Goal: Transaction & Acquisition: Purchase product/service

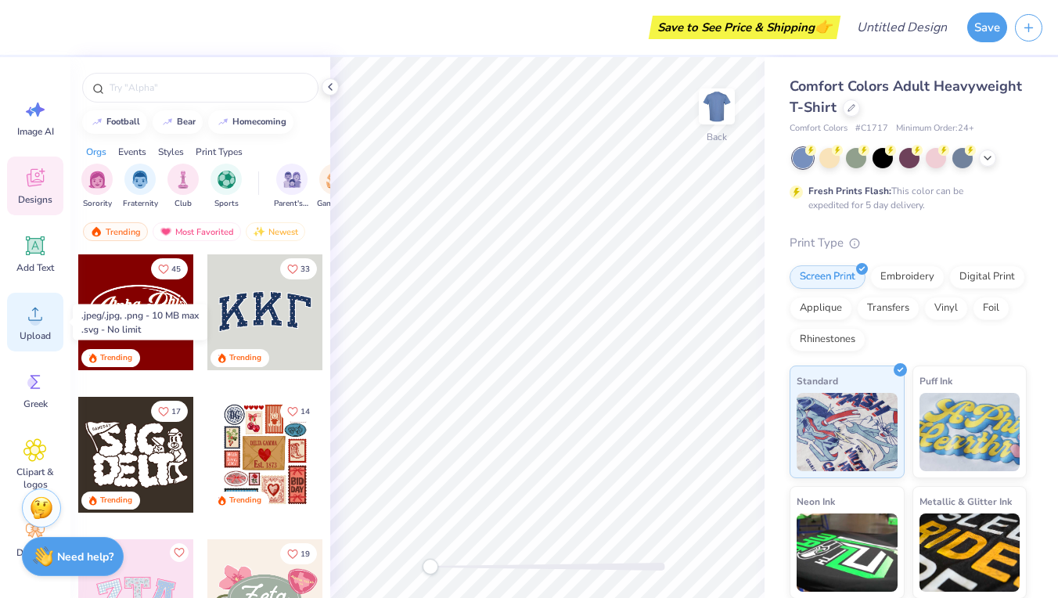
click at [25, 331] on span "Upload" at bounding box center [35, 336] width 31 height 13
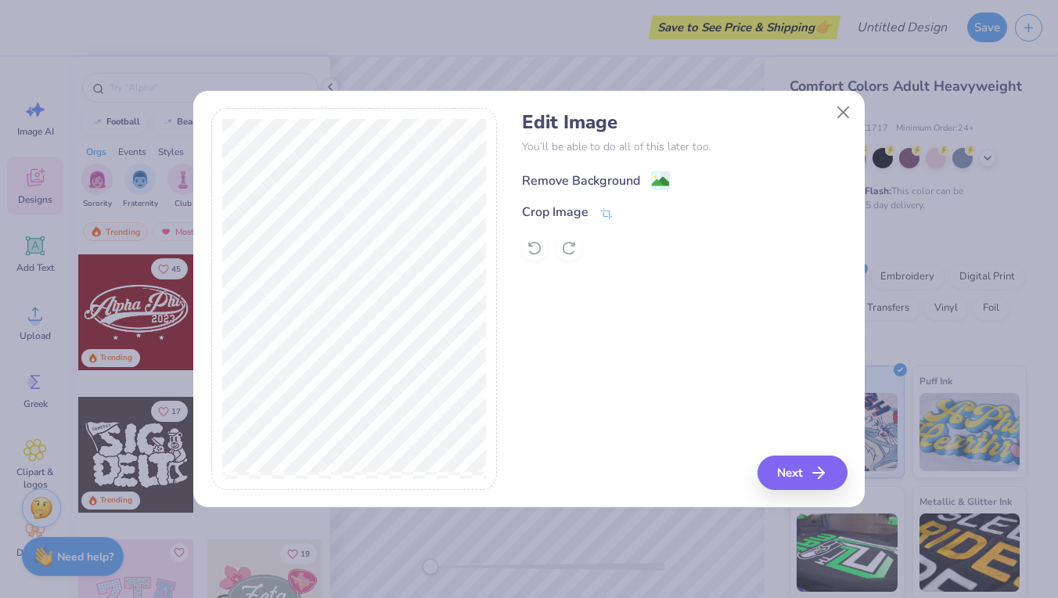
click at [667, 181] on image at bounding box center [660, 181] width 17 height 17
click at [667, 182] on div "Remove Background Crop Image" at bounding box center [684, 215] width 325 height 92
click at [658, 181] on div "Remove Background Crop Image" at bounding box center [684, 215] width 325 height 92
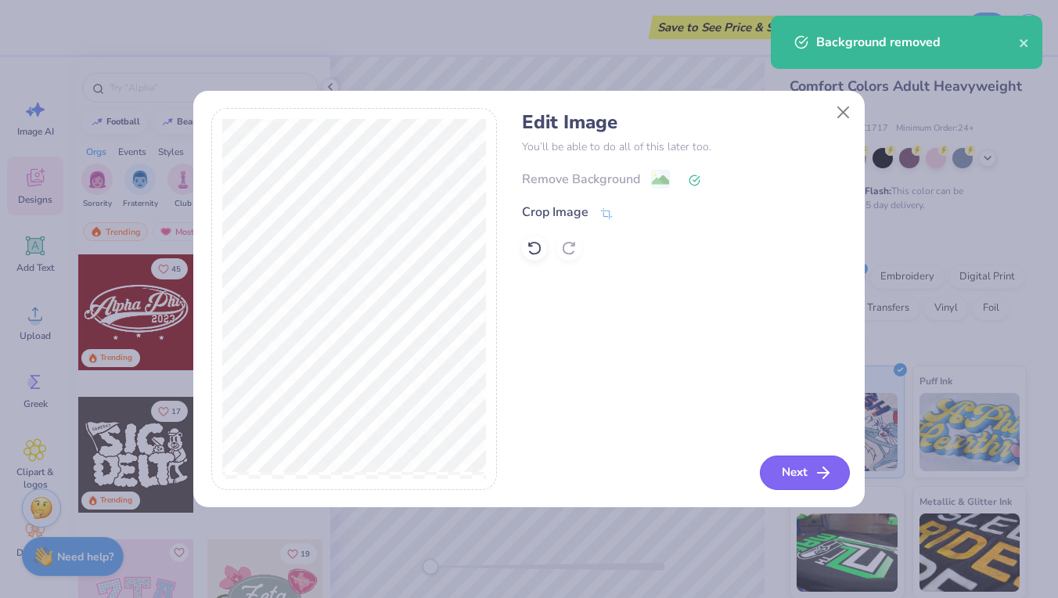
click at [794, 478] on button "Next" at bounding box center [805, 473] width 90 height 34
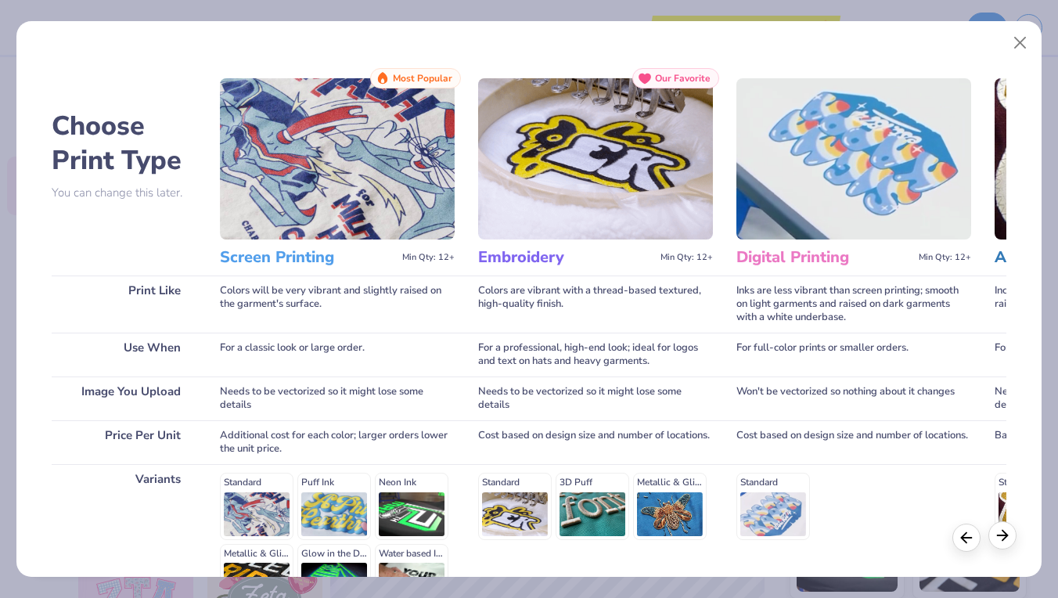
click at [1002, 540] on icon at bounding box center [1002, 535] width 17 height 17
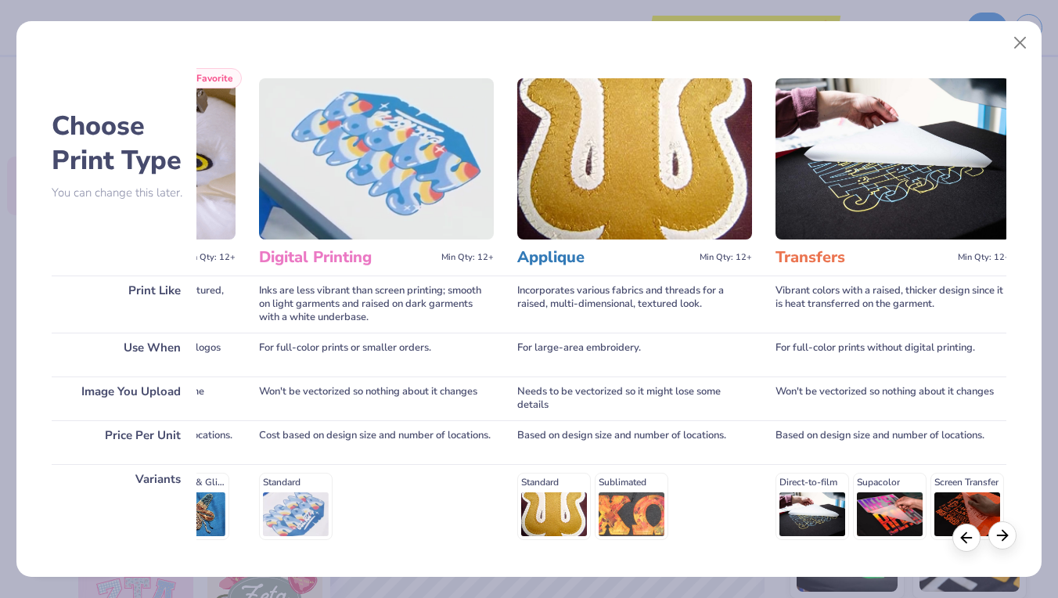
click at [1003, 540] on polyline at bounding box center [1005, 535] width 5 height 10
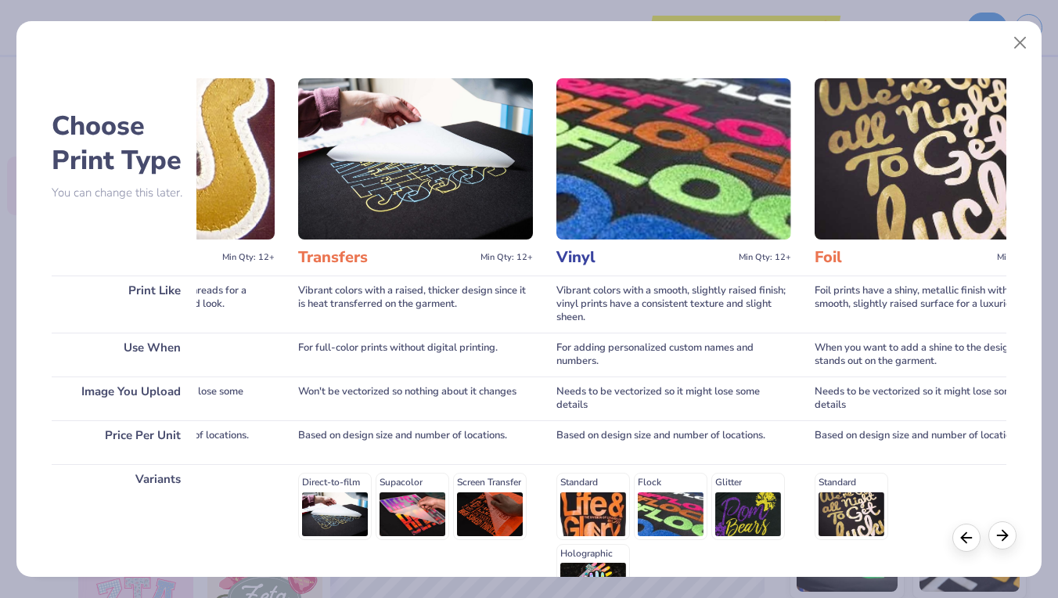
click at [1002, 541] on icon at bounding box center [1002, 535] width 17 height 17
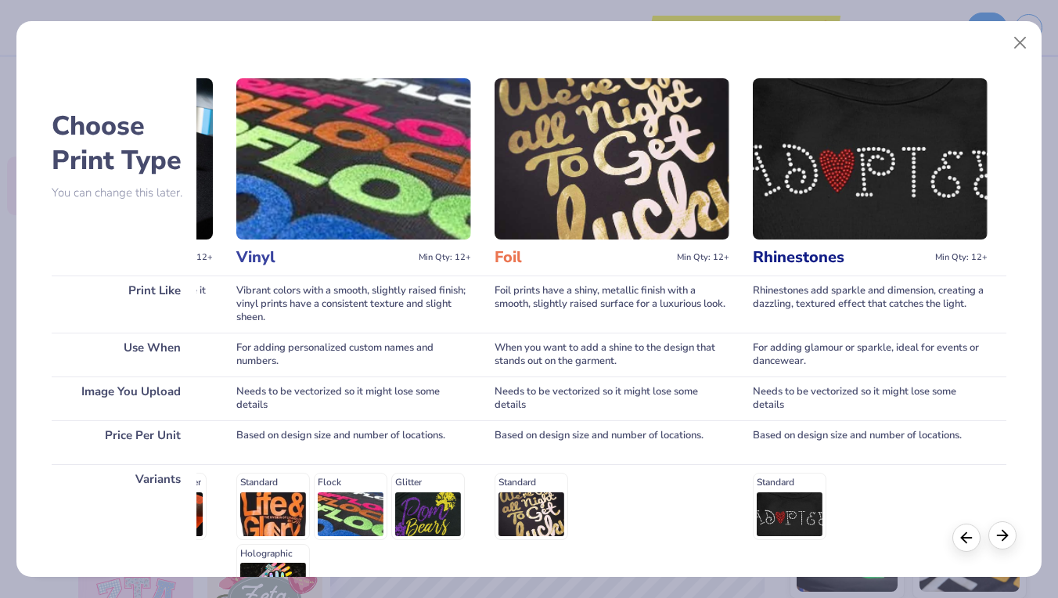
click at [1002, 541] on icon at bounding box center [1002, 535] width 17 height 17
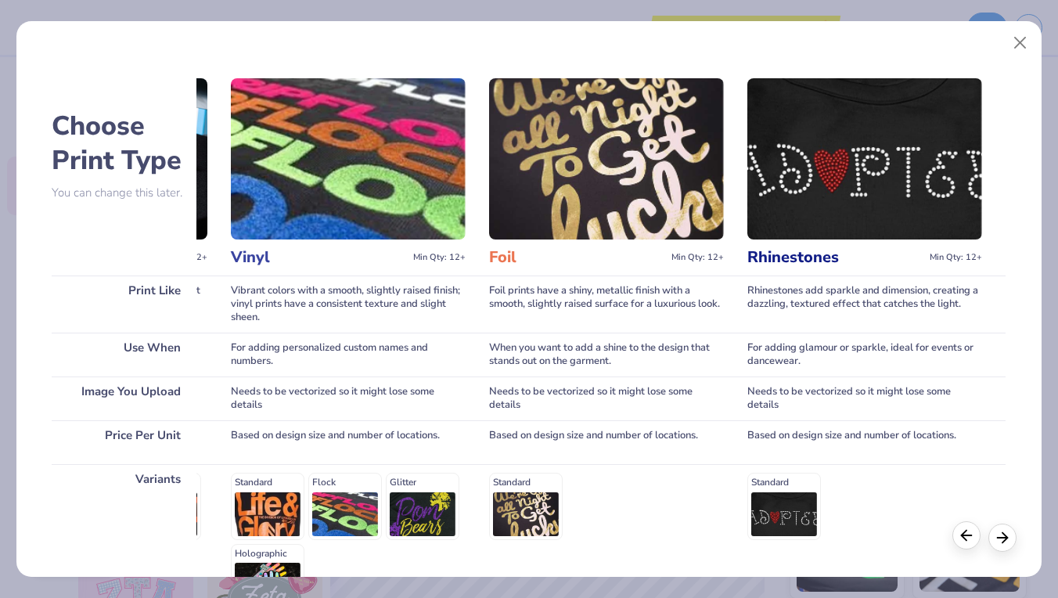
click at [963, 543] on icon at bounding box center [966, 535] width 17 height 17
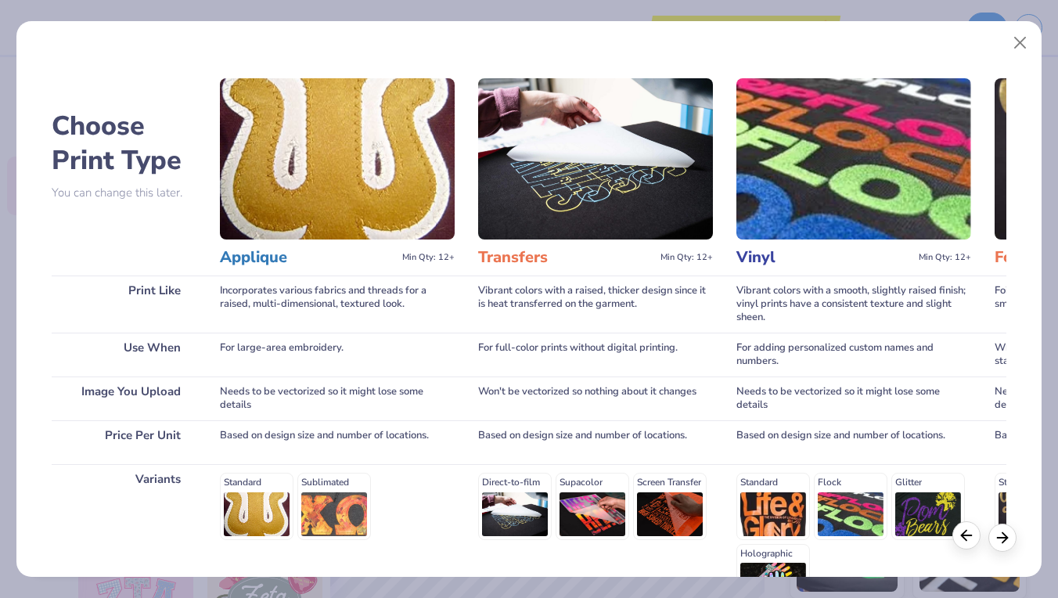
click at [963, 543] on icon at bounding box center [966, 535] width 17 height 17
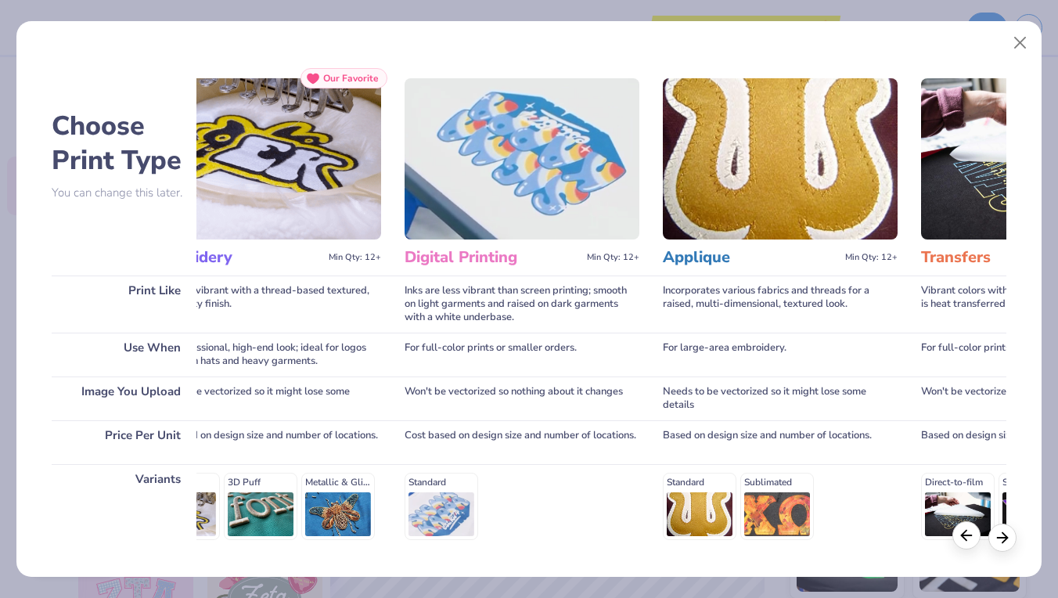
click at [963, 543] on icon at bounding box center [966, 535] width 17 height 17
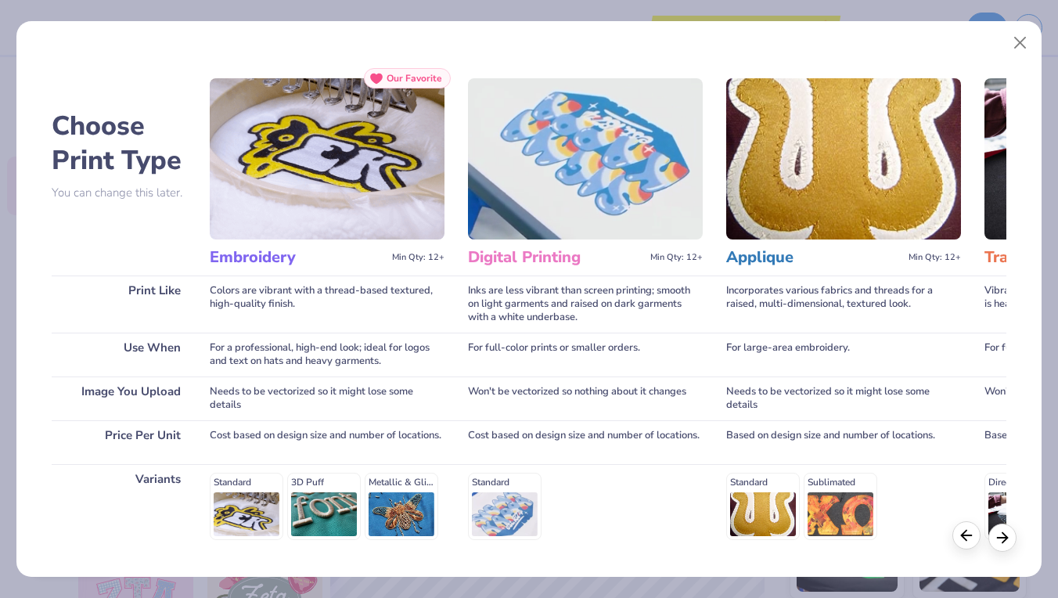
scroll to position [0, 27]
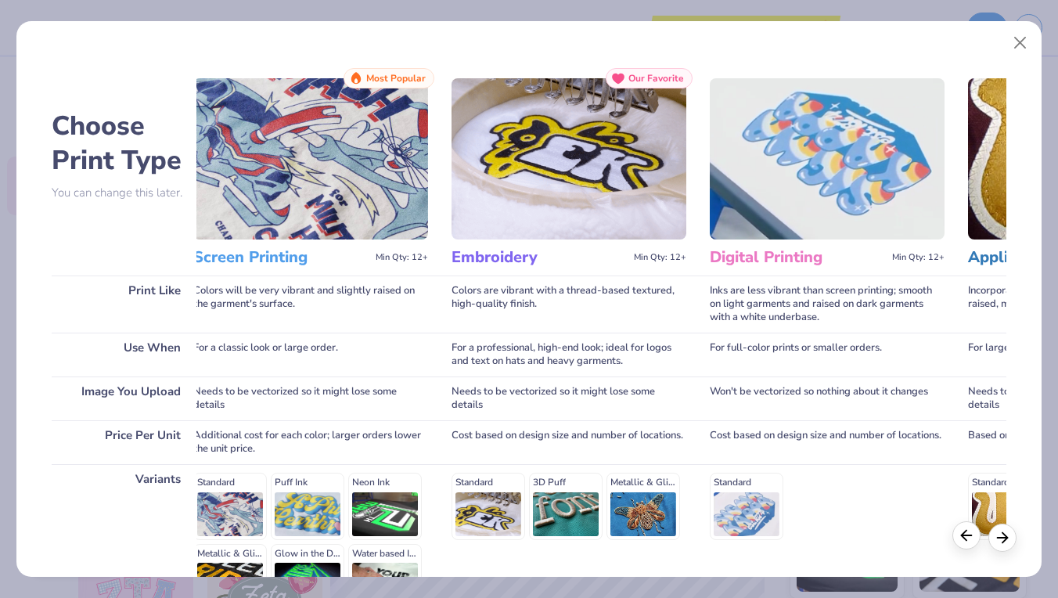
click at [963, 543] on icon at bounding box center [966, 535] width 17 height 17
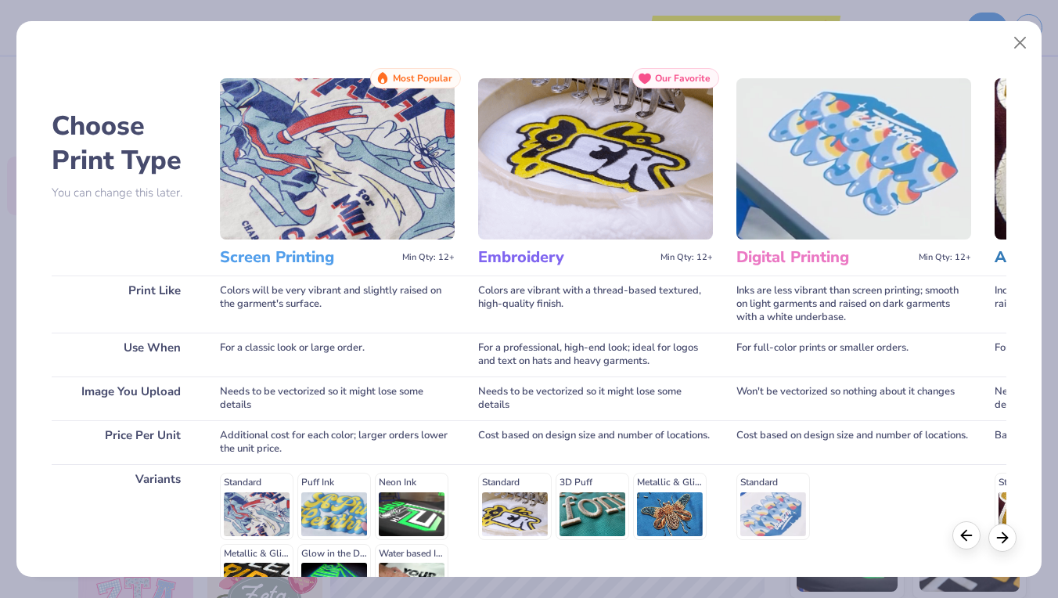
click at [963, 543] on icon at bounding box center [966, 535] width 17 height 17
click at [383, 153] on img at bounding box center [337, 158] width 235 height 161
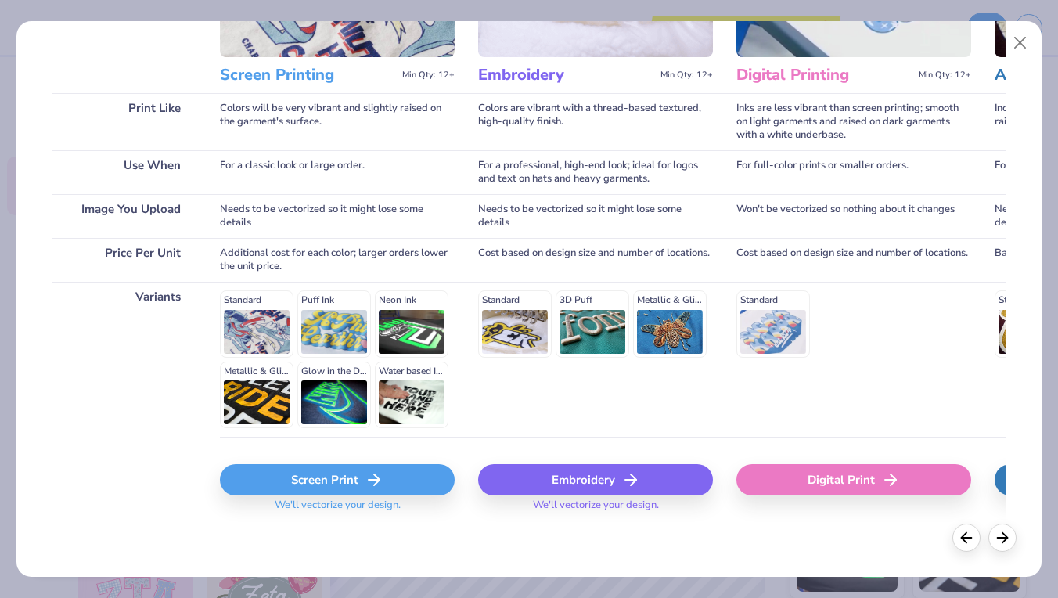
scroll to position [182, 0]
click at [347, 481] on div "Screen Print" at bounding box center [337, 480] width 235 height 31
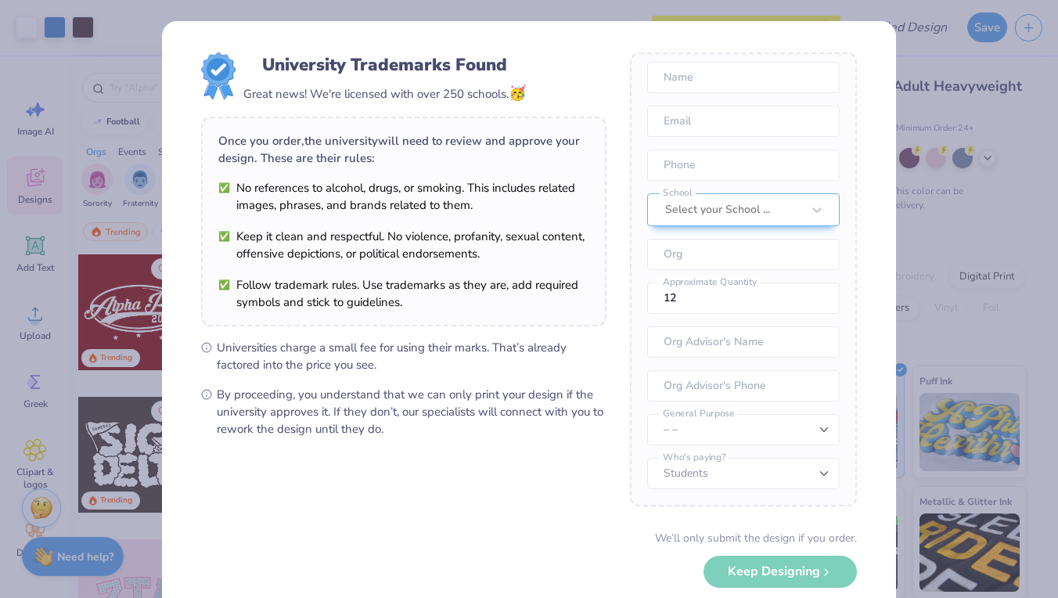
scroll to position [58, 0]
click at [770, 576] on div "We’ll only submit the design if you order. Keep Designing No Collegiate marks i…" at bounding box center [529, 579] width 656 height 99
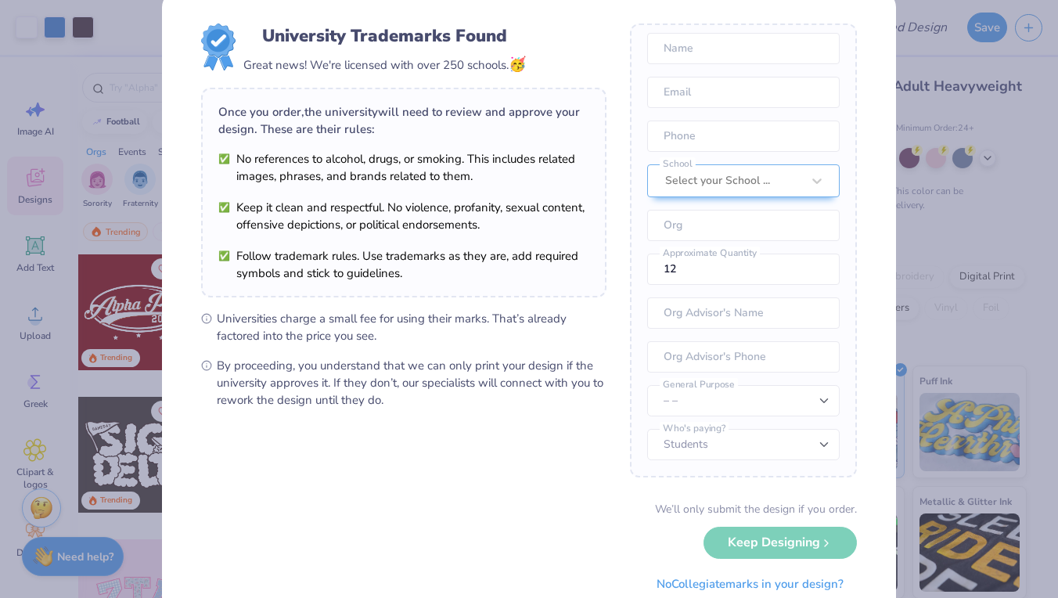
scroll to position [31, 0]
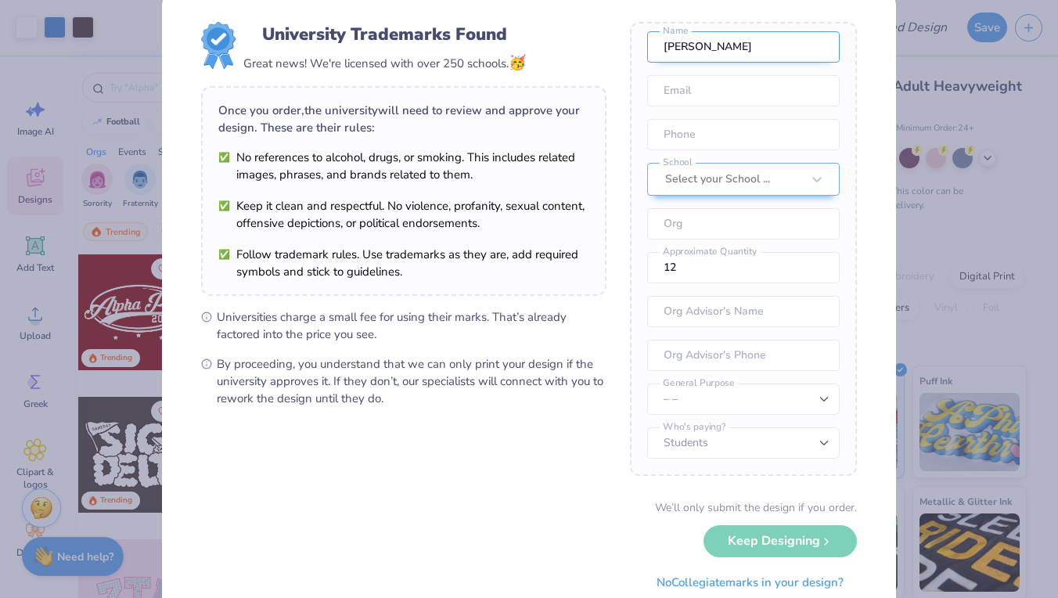
click at [771, 46] on input "[PERSON_NAME]" at bounding box center [743, 46] width 193 height 31
type input "[PERSON_NAME]"
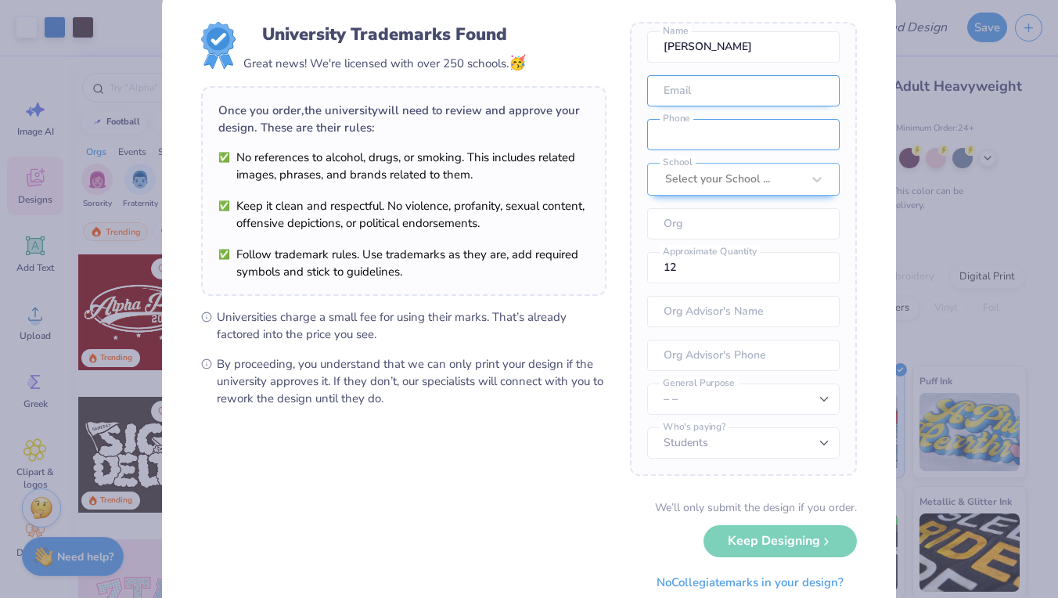
type input "[PHONE_NUMBER]"
type input "6099657268"
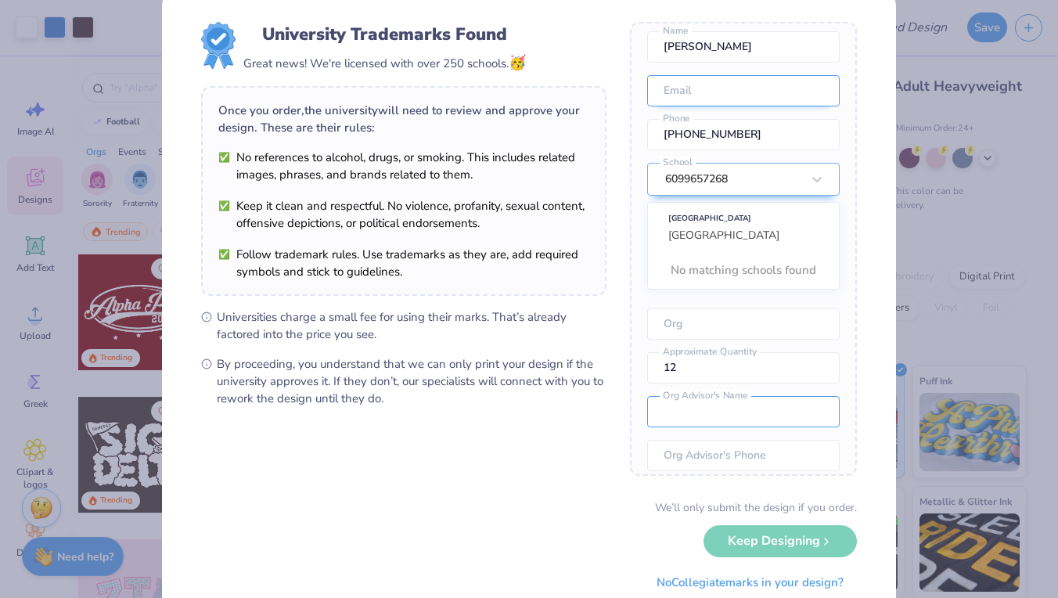
type input "[PERSON_NAME]"
type input "[PHONE_NUMBER]"
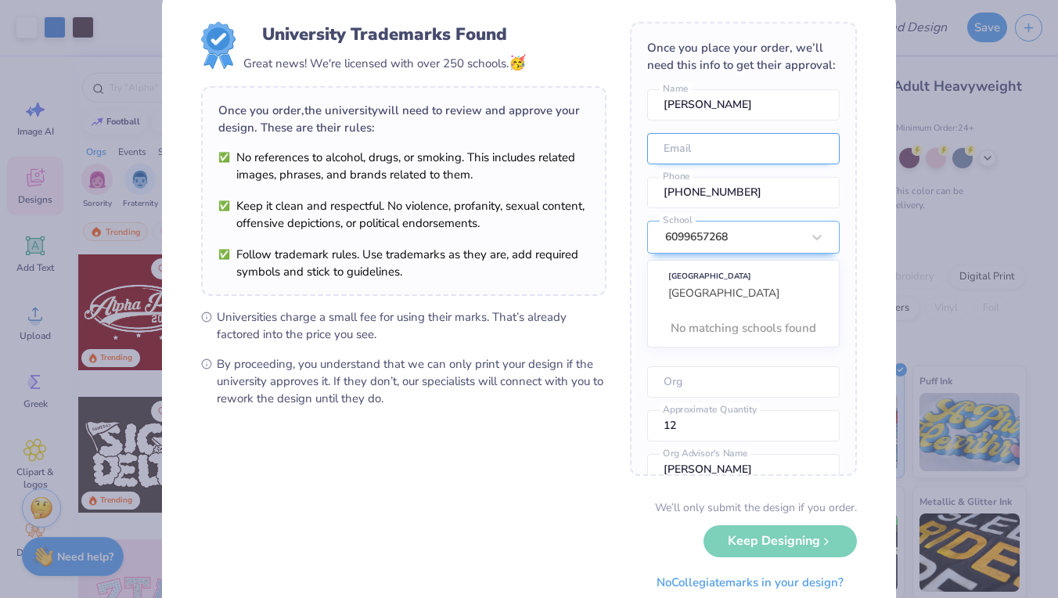
scroll to position [0, 0]
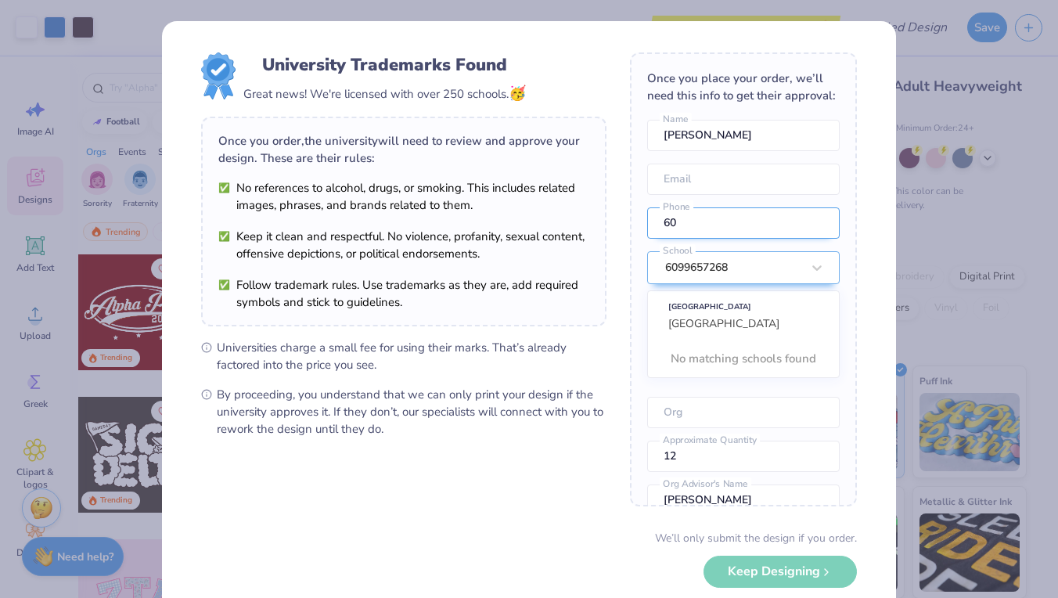
type input "6"
click at [777, 269] on div "6099657268" at bounding box center [733, 268] width 136 height 20
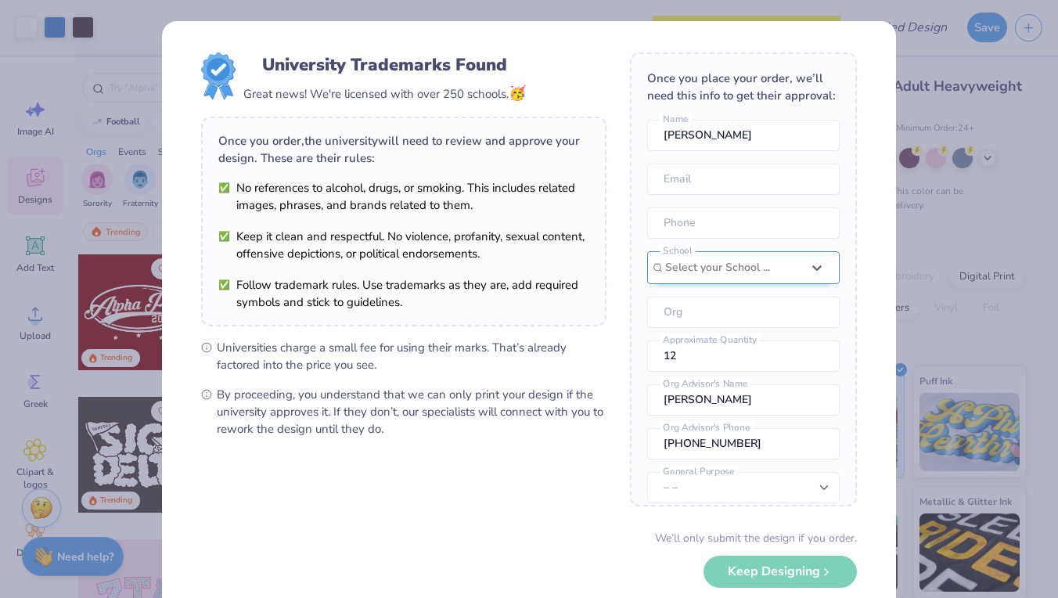
click at [777, 269] on div at bounding box center [733, 268] width 136 height 20
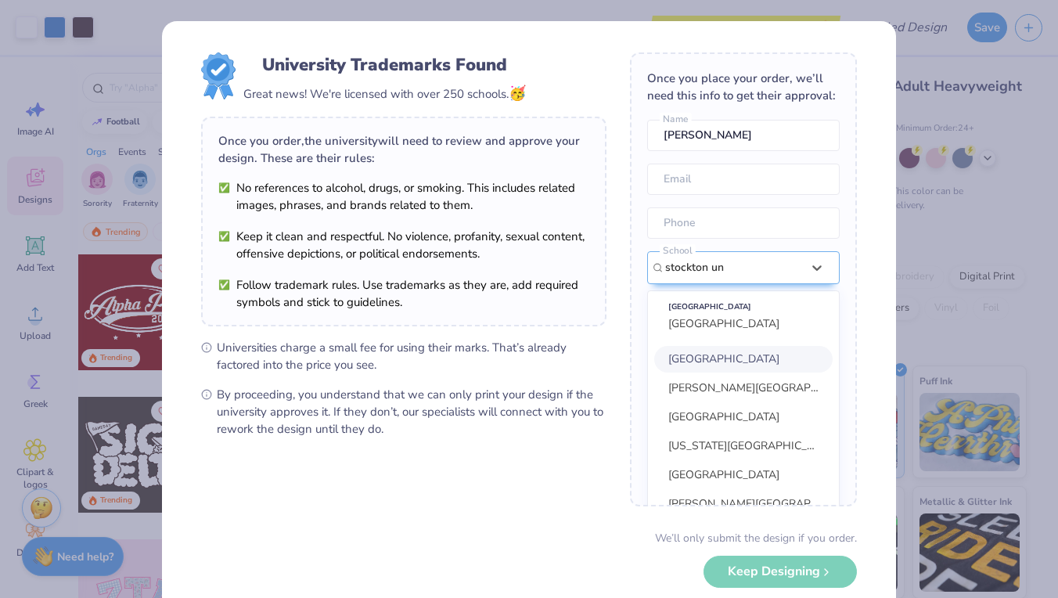
scroll to position [70, 0]
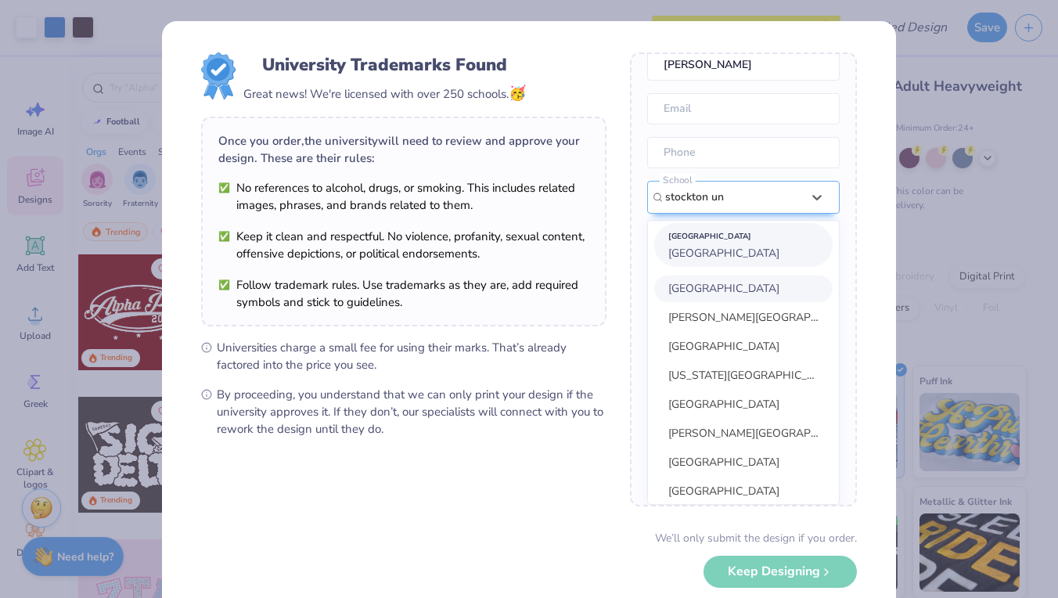
click at [780, 247] on div "[GEOGRAPHIC_DATA] [GEOGRAPHIC_DATA]" at bounding box center [743, 245] width 178 height 44
type input "stockton un"
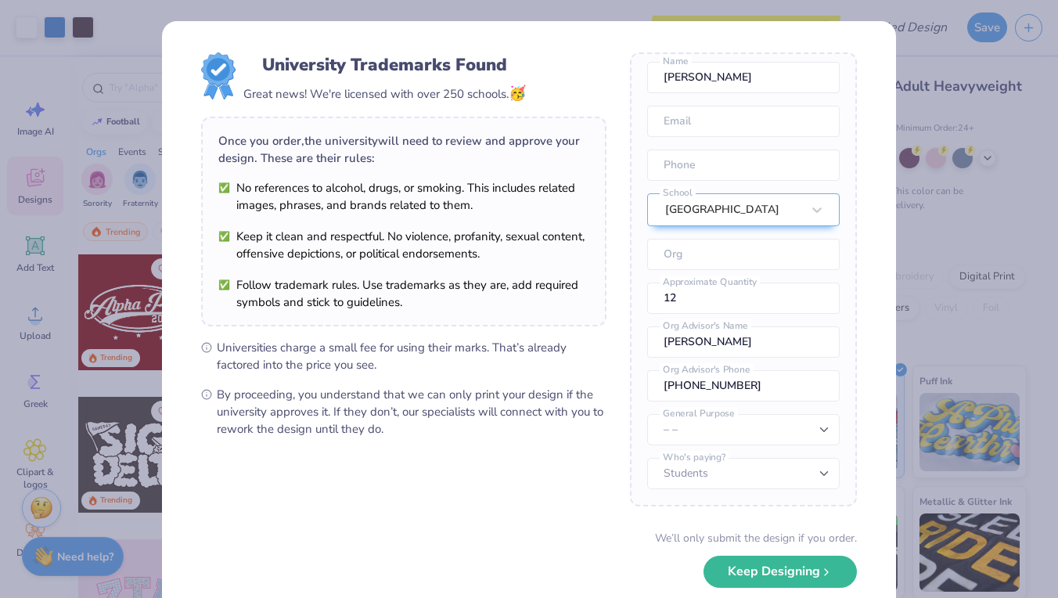
scroll to position [58, 0]
click at [768, 117] on input "email" at bounding box center [743, 121] width 193 height 31
type input "m"
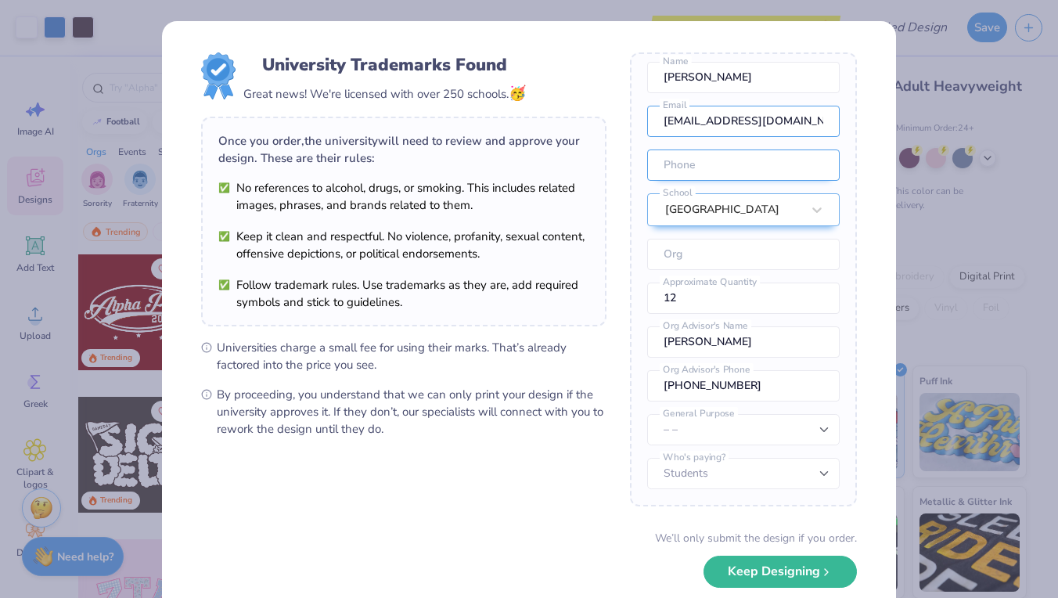
type input "[EMAIL_ADDRESS][DOMAIN_NAME]"
click at [742, 164] on input "tel" at bounding box center [743, 165] width 193 height 31
type input "[PHONE_NUMBER]"
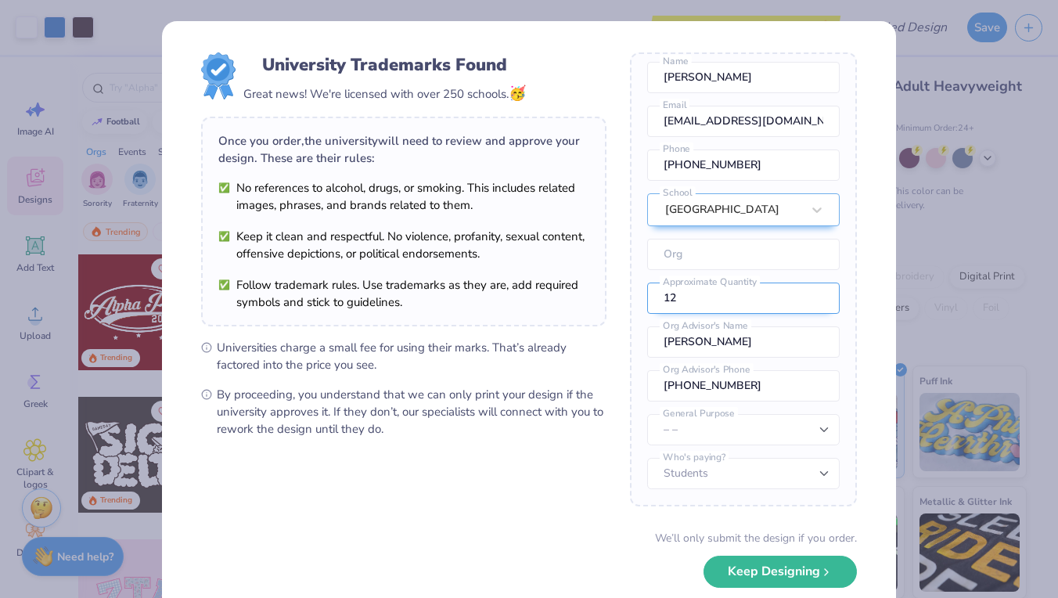
click at [708, 302] on input "12" at bounding box center [743, 298] width 193 height 31
select select "Member apparel for registered Student Organization / Department / School"
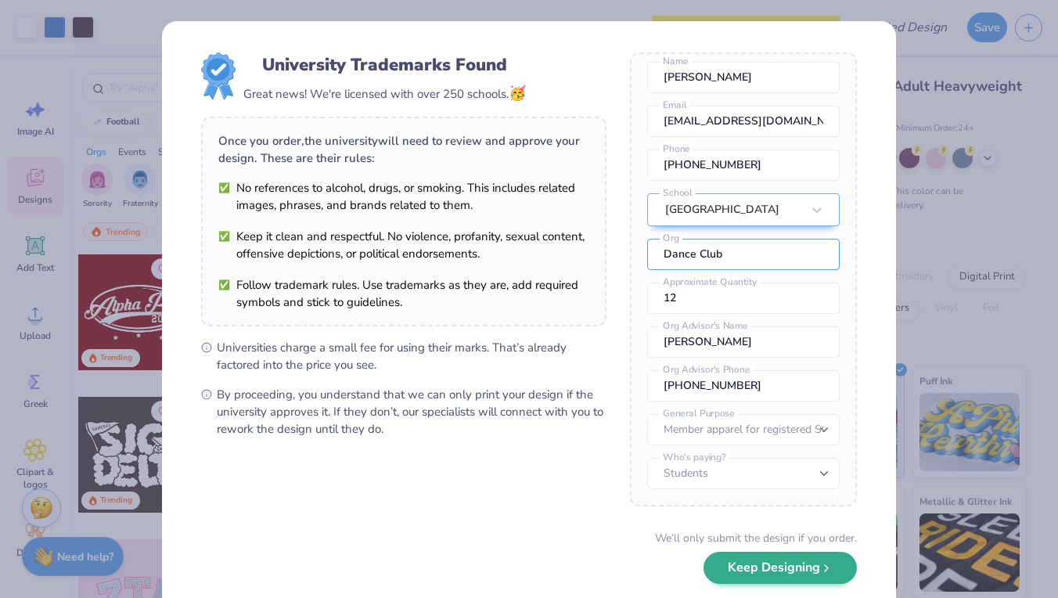
type input "Dance Club"
click at [796, 571] on button "Keep Designing" at bounding box center [780, 568] width 153 height 32
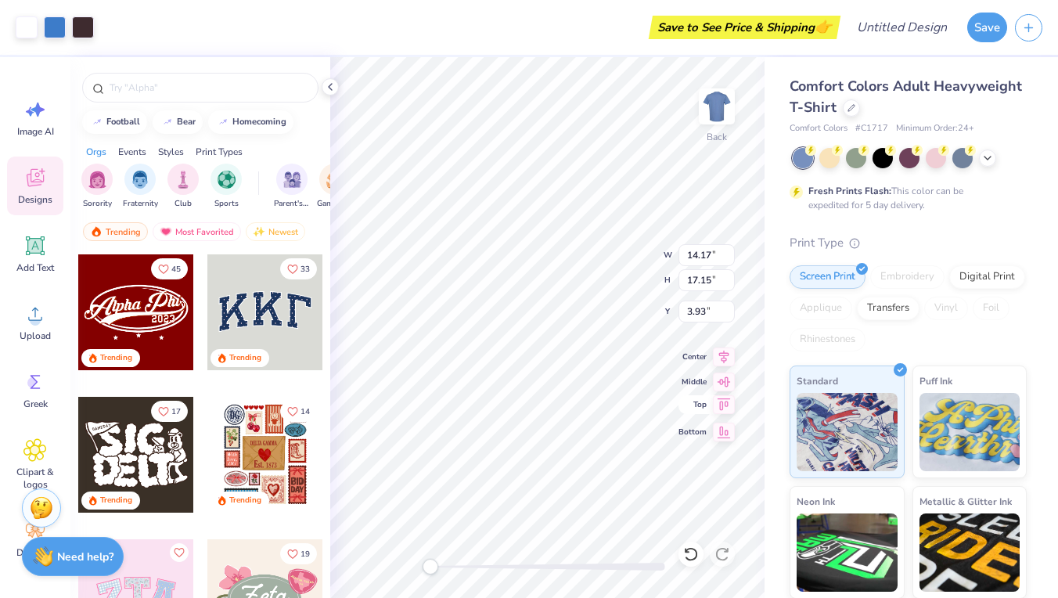
type input "12.37"
type input "14.96"
click at [890, 162] on div at bounding box center [883, 156] width 20 height 20
type input "4.24"
click at [995, 160] on div at bounding box center [987, 156] width 17 height 17
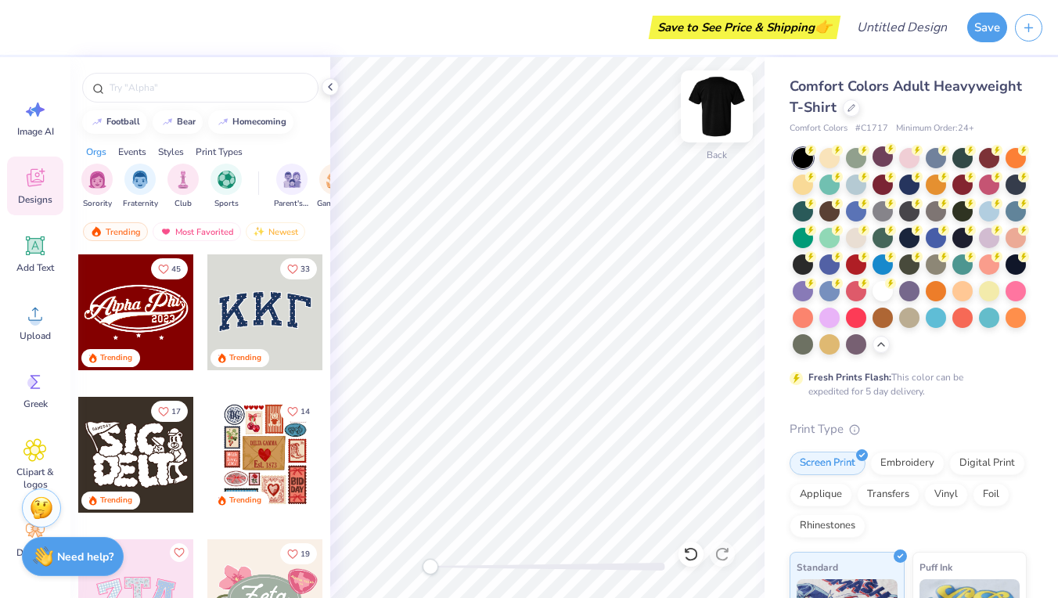
click at [712, 103] on img at bounding box center [717, 106] width 63 height 63
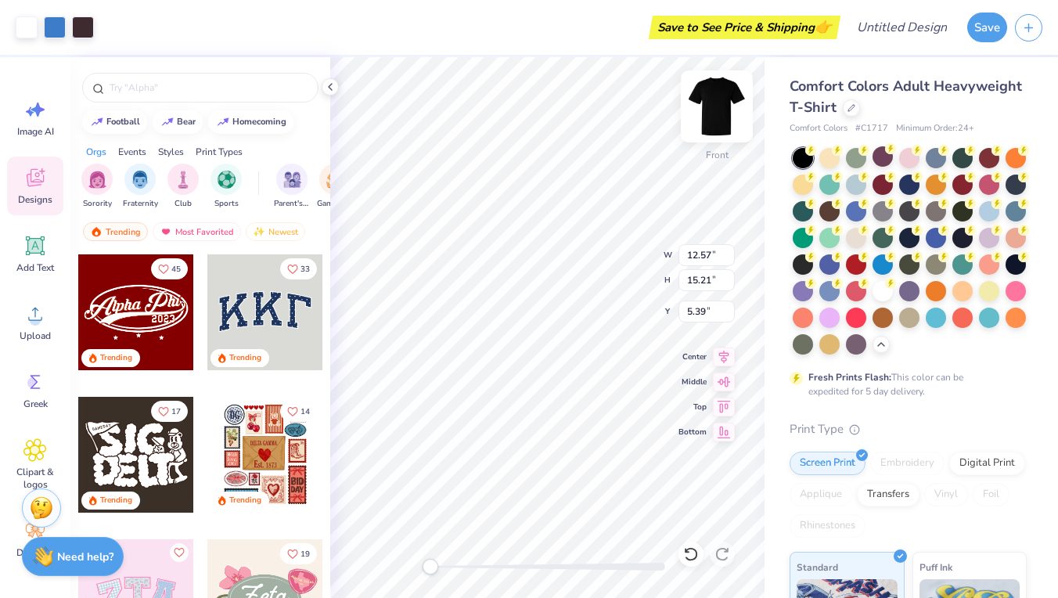
type input "12.85"
type input "15.54"
click at [717, 107] on img at bounding box center [717, 106] width 63 height 63
type input "12.64"
type input "15.29"
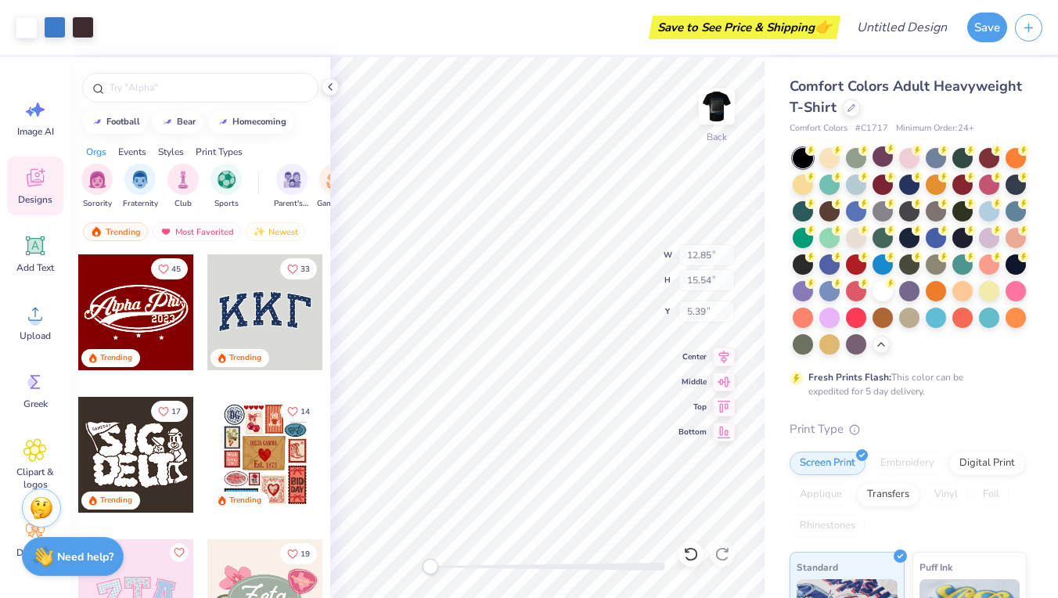
type input "3.58"
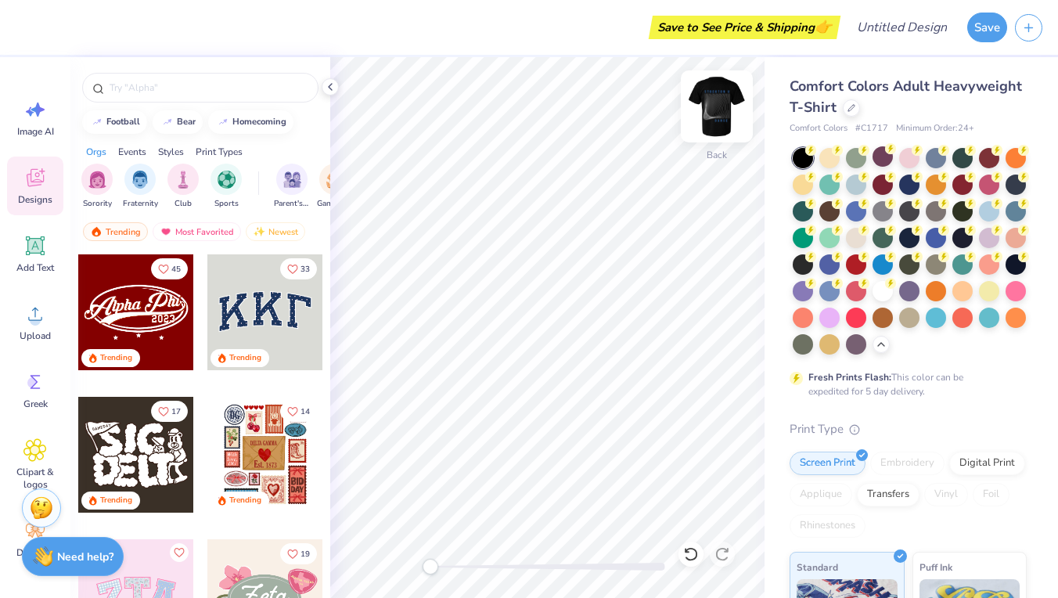
click at [728, 92] on img at bounding box center [717, 106] width 63 height 63
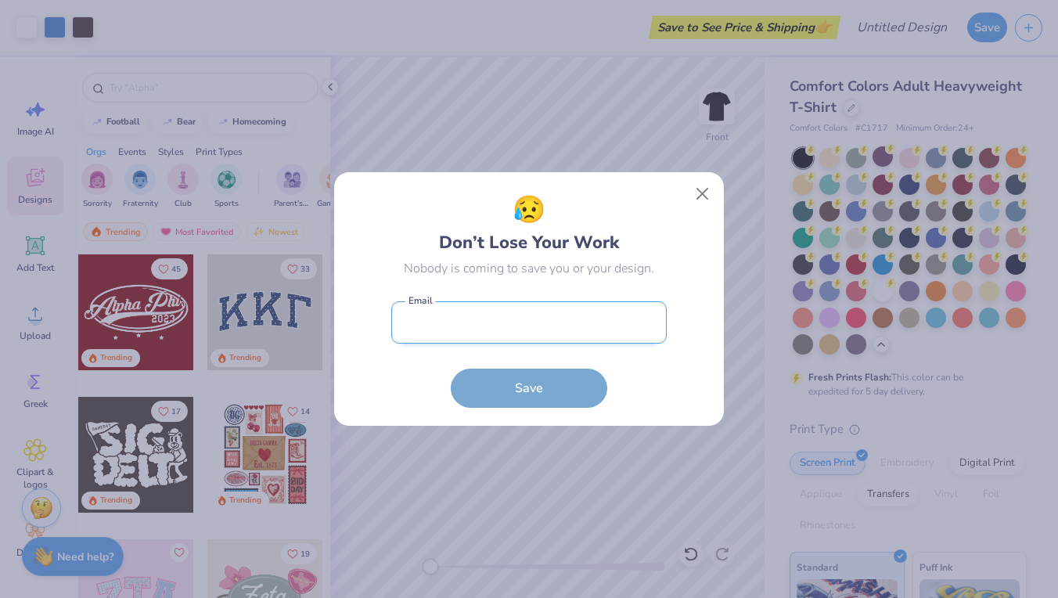
click at [587, 319] on input "email" at bounding box center [529, 322] width 276 height 43
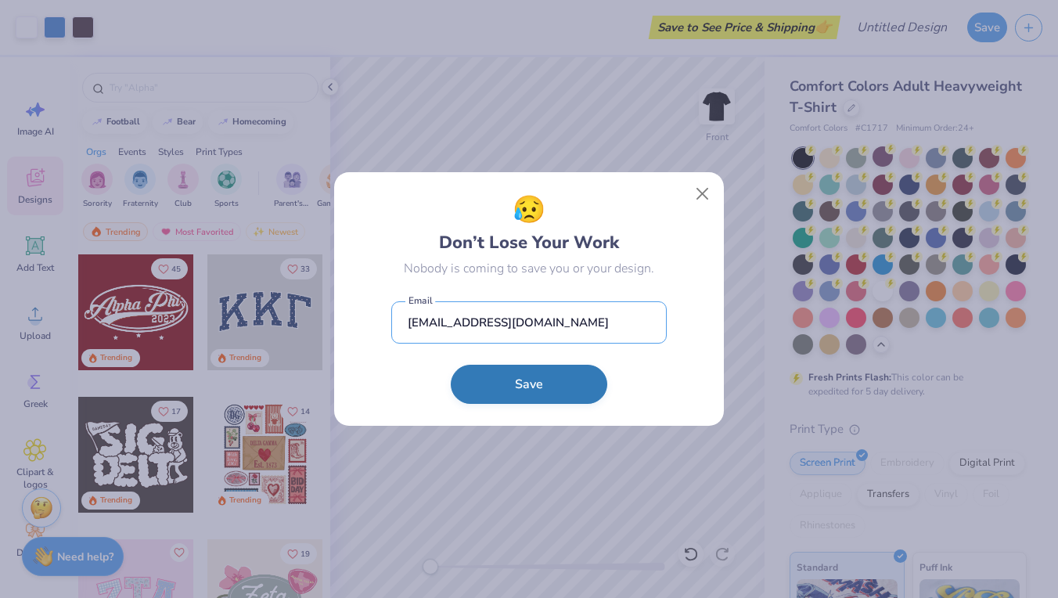
type input "[EMAIL_ADDRESS][DOMAIN_NAME]"
click at [553, 393] on button "Save" at bounding box center [529, 384] width 157 height 39
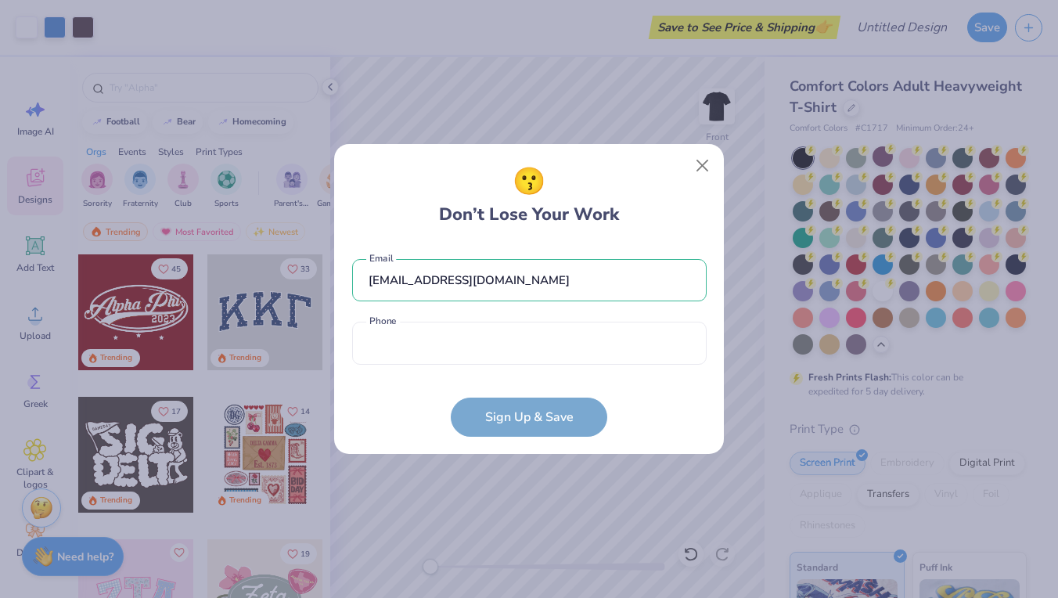
click at [527, 367] on div "[EMAIL_ADDRESS][DOMAIN_NAME] Email Phone is a required field Phone" at bounding box center [529, 307] width 355 height 129
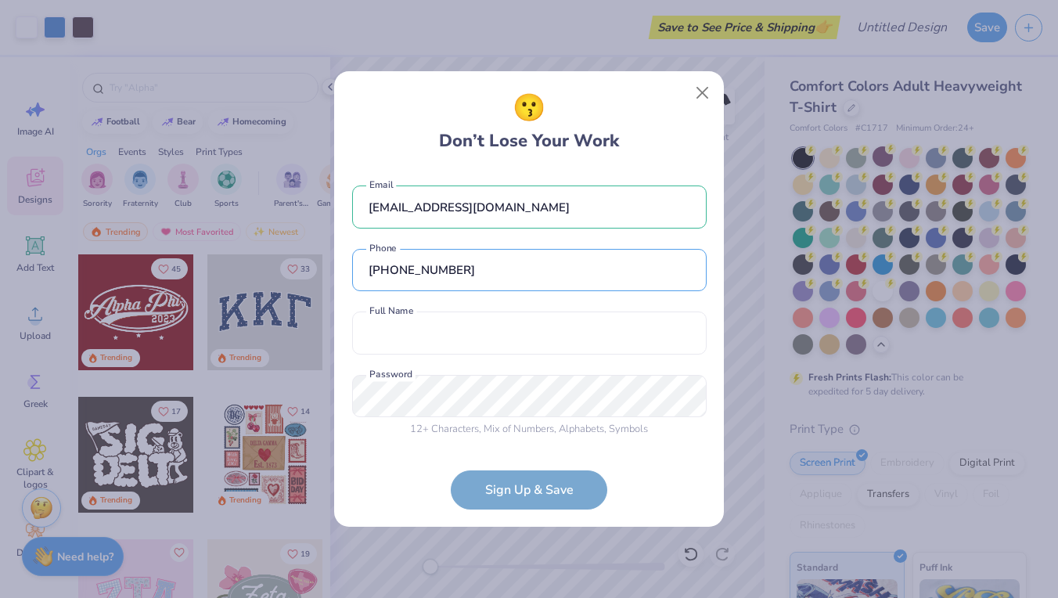
type input "[PHONE_NUMBER]"
click at [598, 356] on div "[EMAIL_ADDRESS][DOMAIN_NAME] Email [PHONE_NUMBER] Phone Full Name is a required…" at bounding box center [529, 308] width 355 height 276
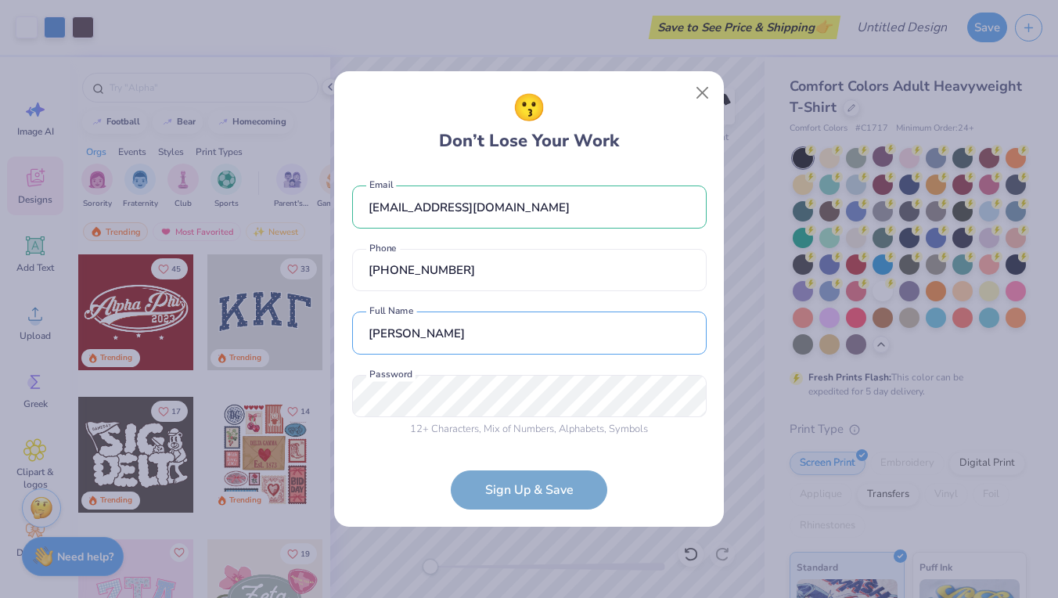
type input "[PERSON_NAME]"
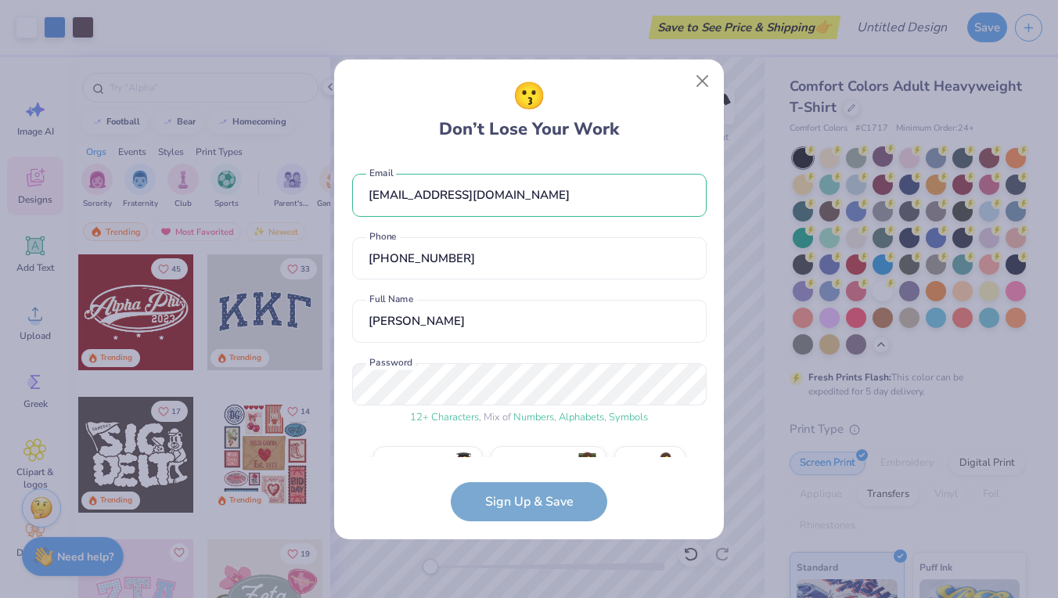
scroll to position [35, 0]
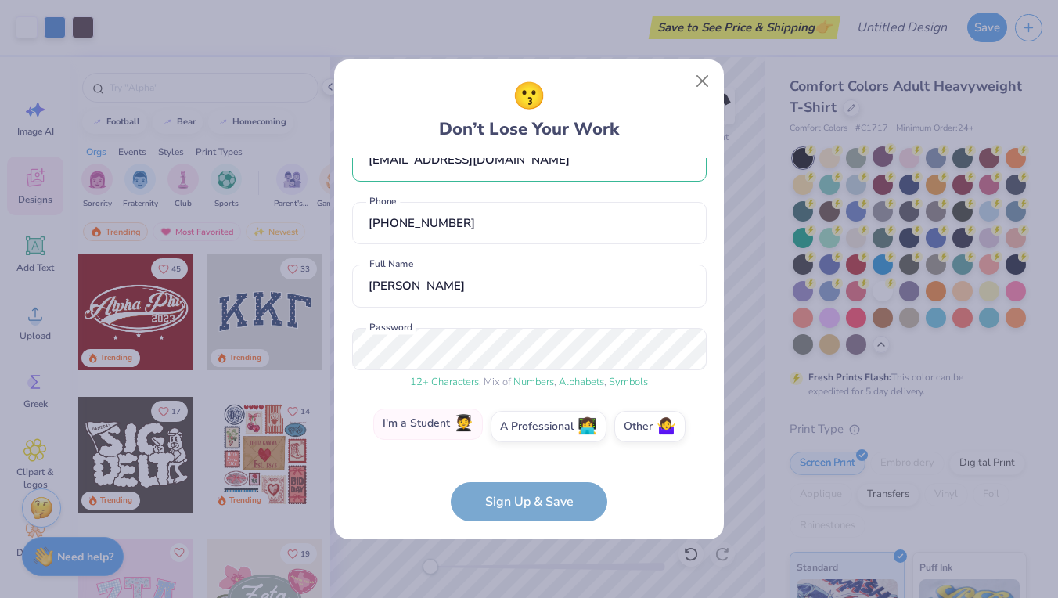
click at [420, 427] on label "I'm a Student 🧑‍🎓" at bounding box center [428, 424] width 110 height 31
click at [524, 460] on input "I'm a Student 🧑‍🎓" at bounding box center [529, 465] width 10 height 10
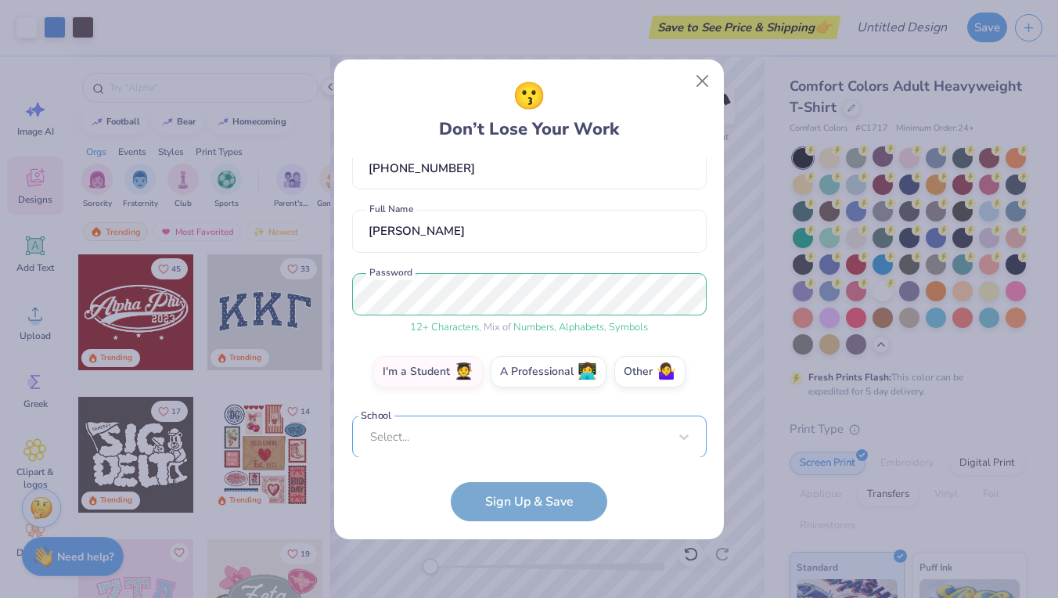
click at [547, 430] on div "Select..." at bounding box center [529, 437] width 355 height 43
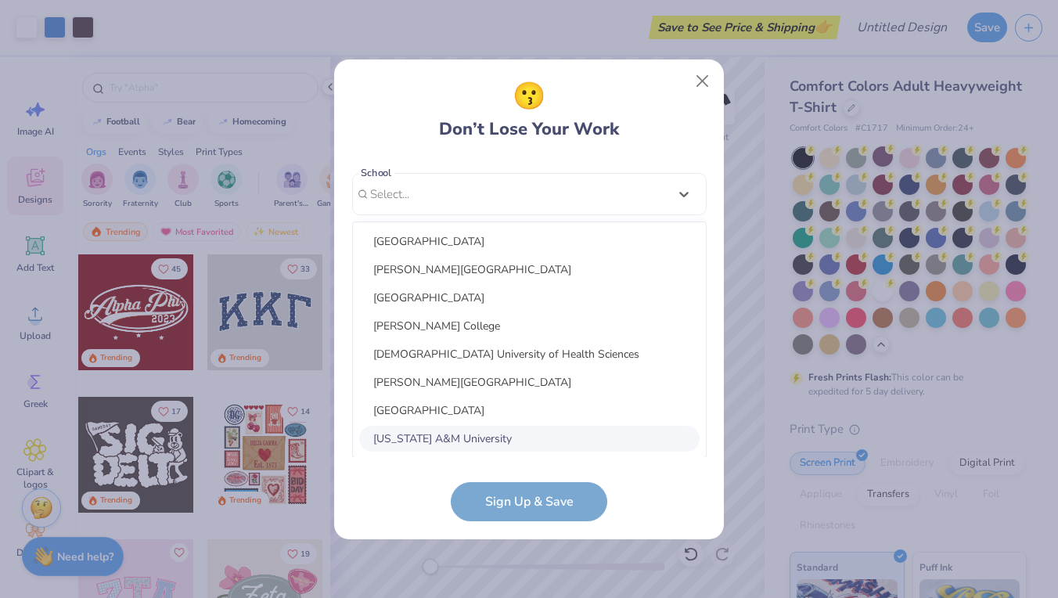
type input "x"
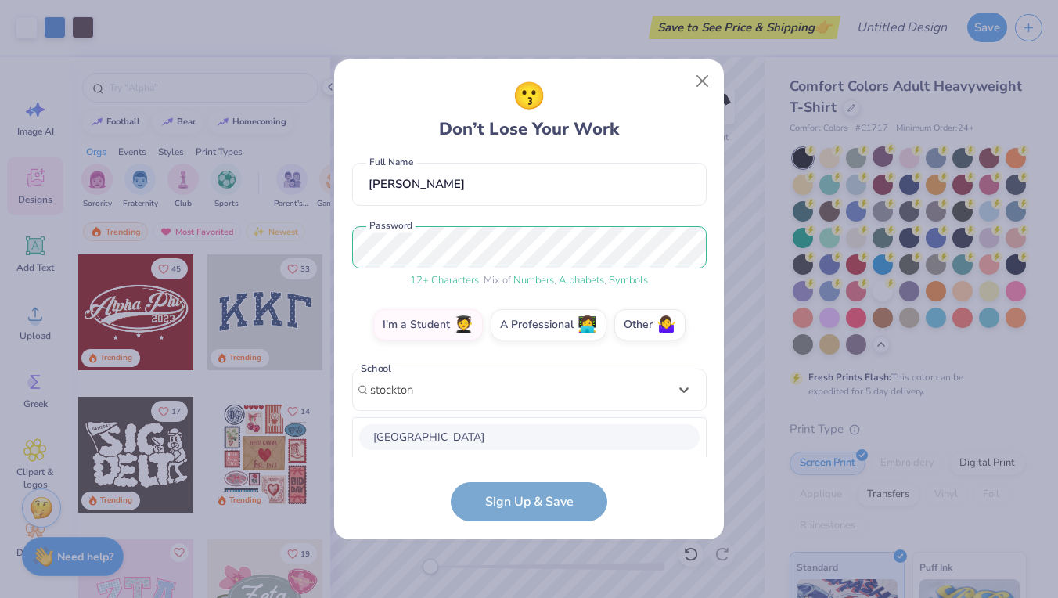
scroll to position [333, 0]
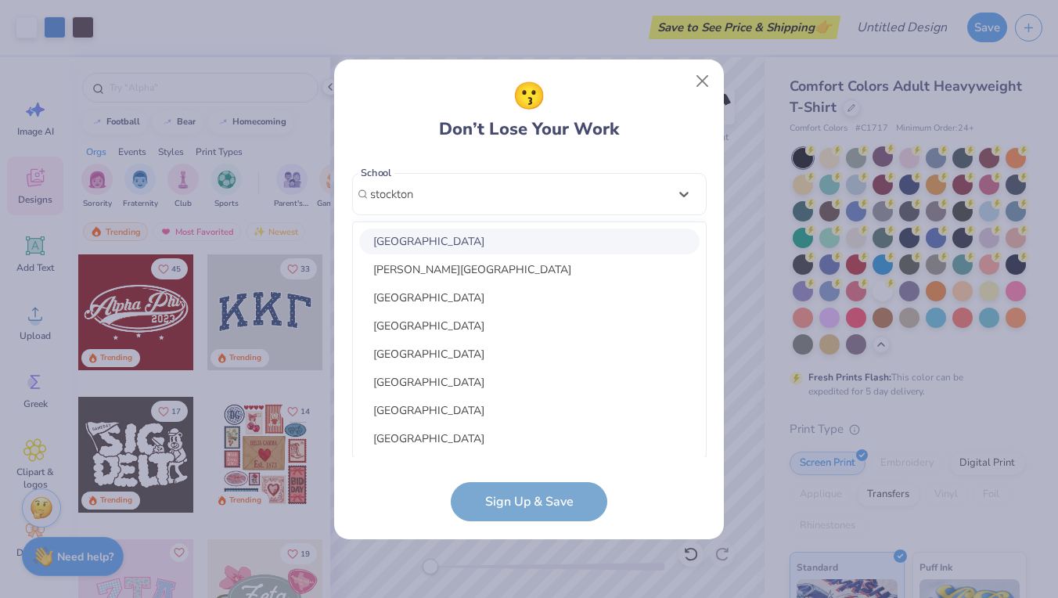
click at [541, 240] on div "[GEOGRAPHIC_DATA]" at bounding box center [529, 242] width 341 height 26
type input "stockton"
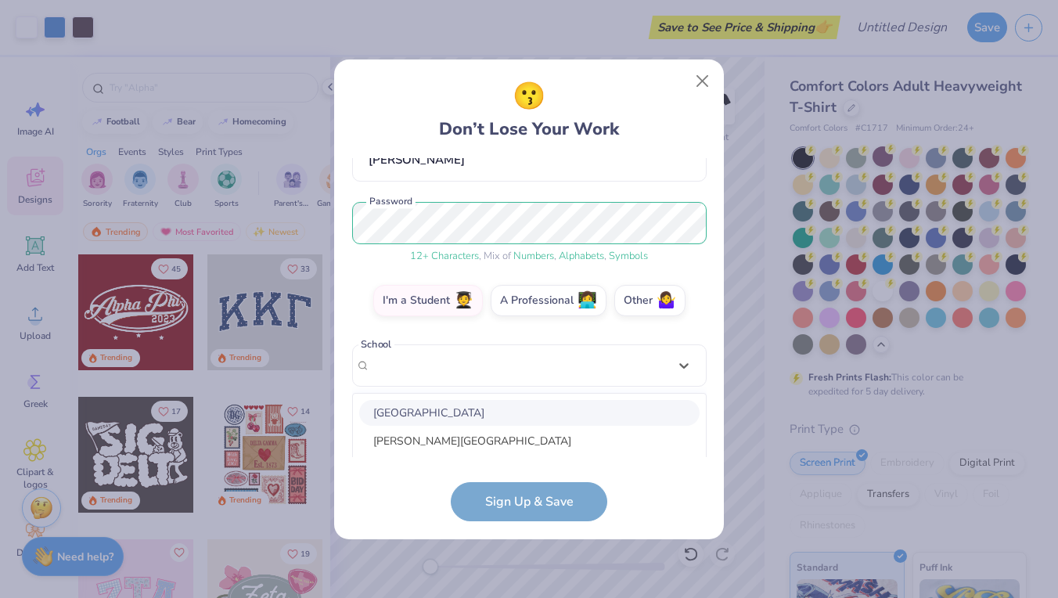
scroll to position [161, 0]
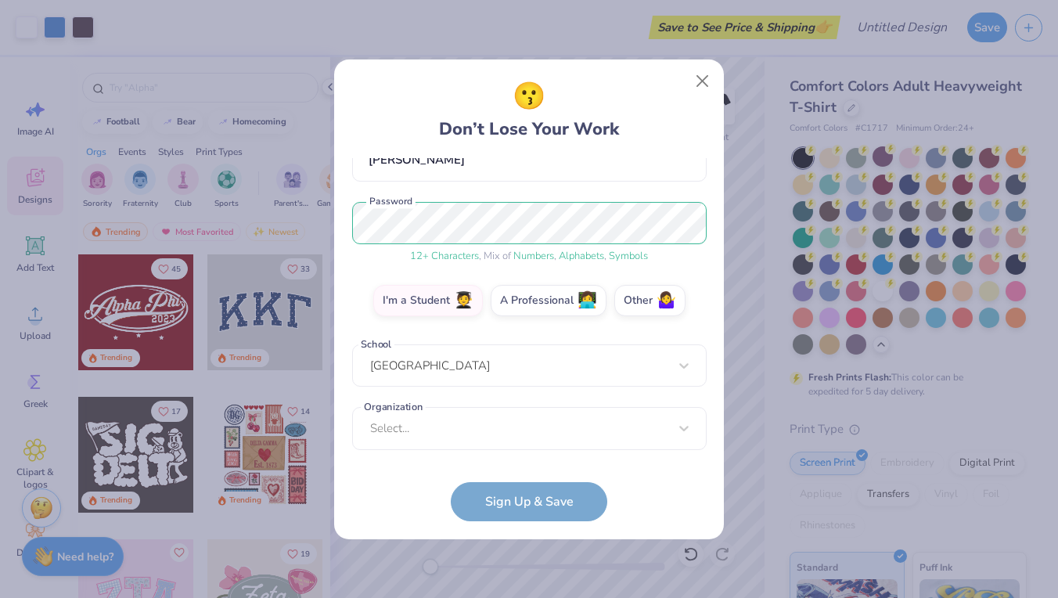
click at [510, 504] on form "[EMAIL_ADDRESS][DOMAIN_NAME] Email [PHONE_NUMBER] Phone [PERSON_NAME] Full Name…" at bounding box center [529, 339] width 355 height 363
click at [553, 496] on form "[EMAIL_ADDRESS][DOMAIN_NAME] Email [PHONE_NUMBER] Phone [PERSON_NAME] Full Name…" at bounding box center [529, 339] width 355 height 363
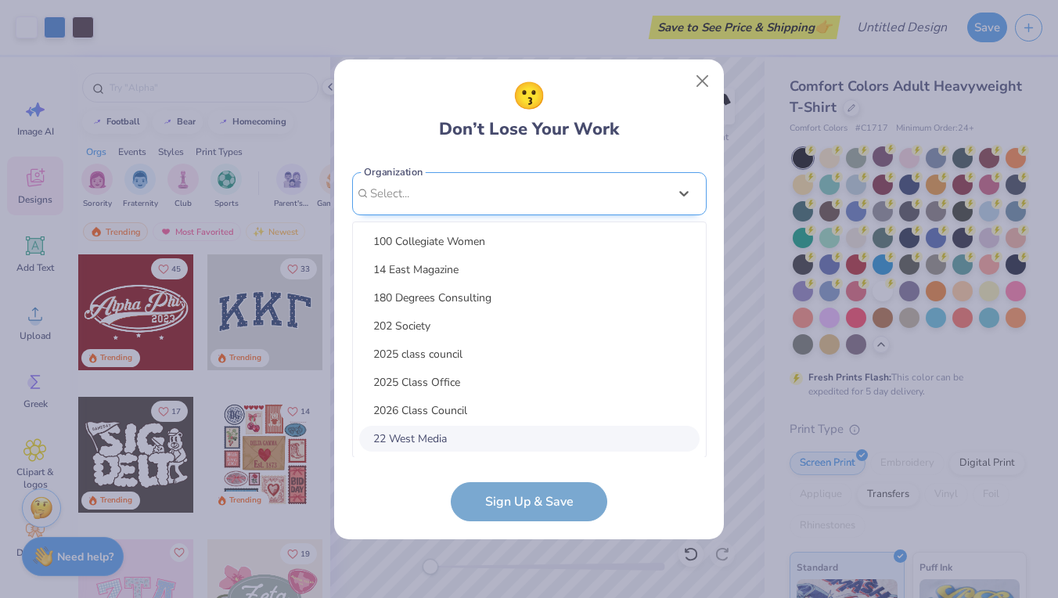
click at [530, 423] on div "option focused, 8 of 15. 15 results available. Use Up and Down to choose option…" at bounding box center [529, 315] width 355 height 286
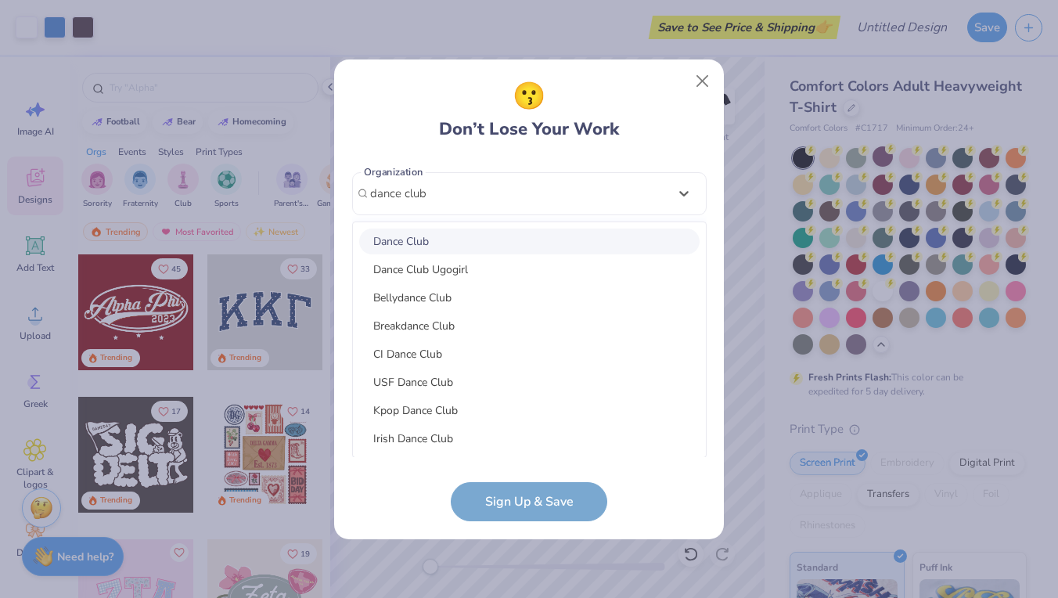
click at [553, 238] on div "Dance Club" at bounding box center [529, 242] width 341 height 26
type input "dance club"
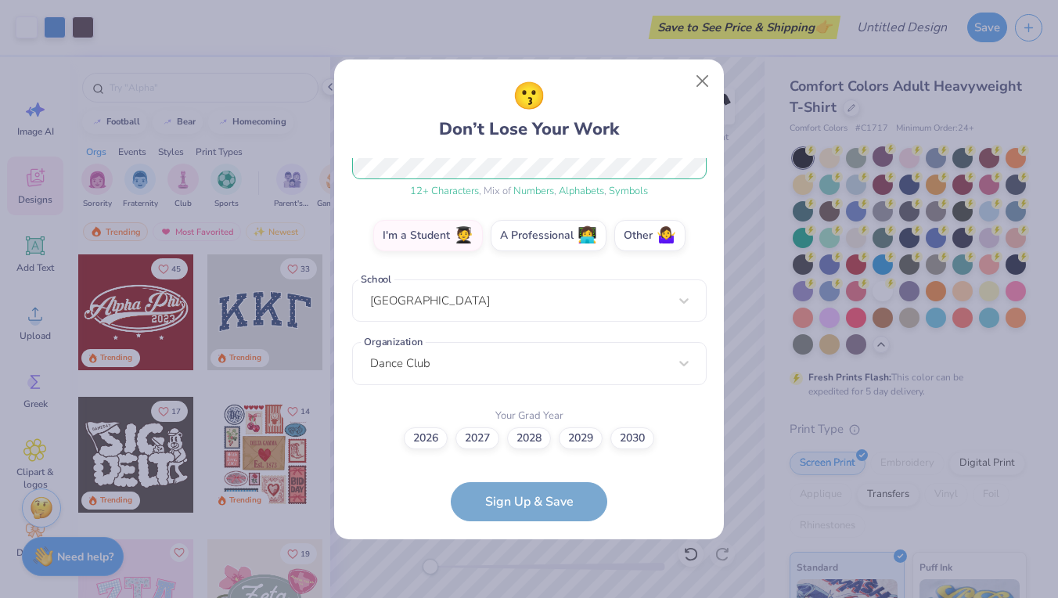
scroll to position [225, 0]
click at [508, 510] on form "[EMAIL_ADDRESS][DOMAIN_NAME] Email [PHONE_NUMBER] Phone [PERSON_NAME] Full Name…" at bounding box center [529, 339] width 355 height 363
click at [474, 444] on label "2027" at bounding box center [478, 437] width 44 height 22
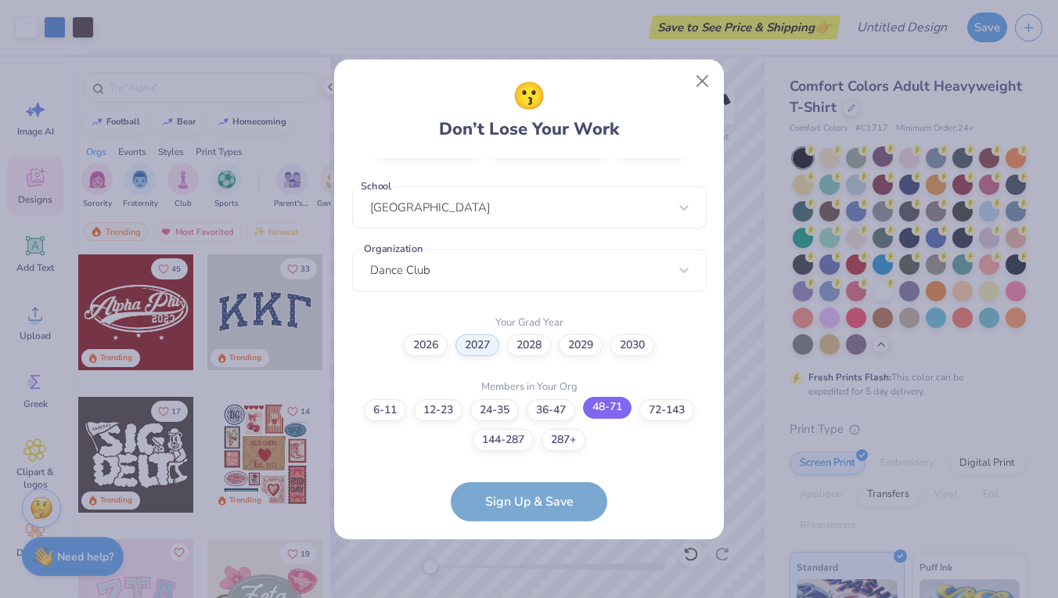
click at [614, 413] on label "48-71" at bounding box center [607, 408] width 49 height 22
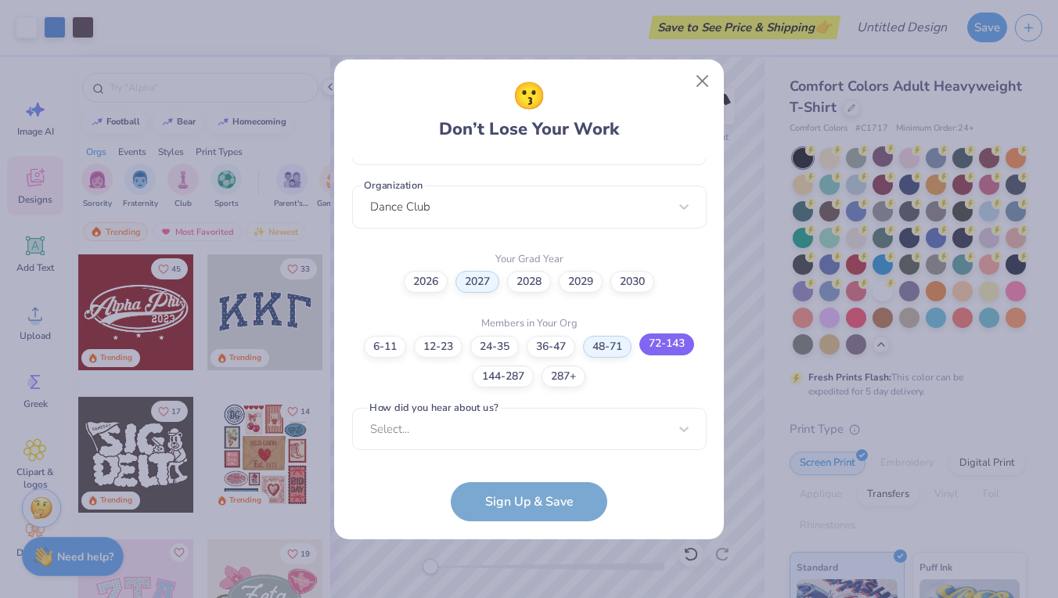
click at [672, 353] on label "72-143" at bounding box center [667, 344] width 55 height 22
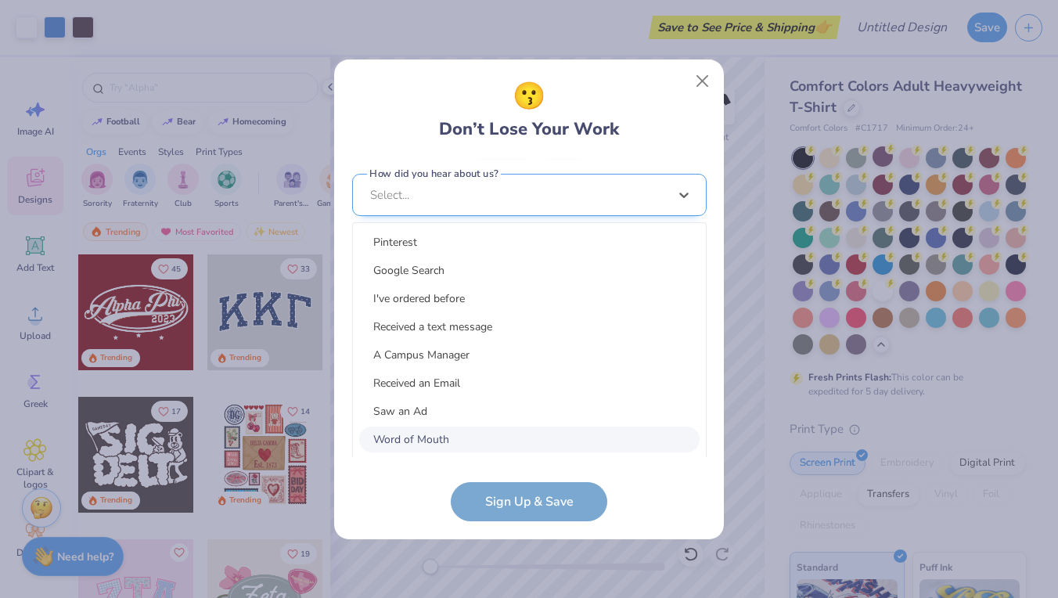
click at [609, 435] on div "option Word of Mouth focused, 8 of 15. 15 results available. Use Up and Down to…" at bounding box center [529, 317] width 355 height 286
click at [524, 438] on div "Word of Mouth" at bounding box center [529, 440] width 341 height 26
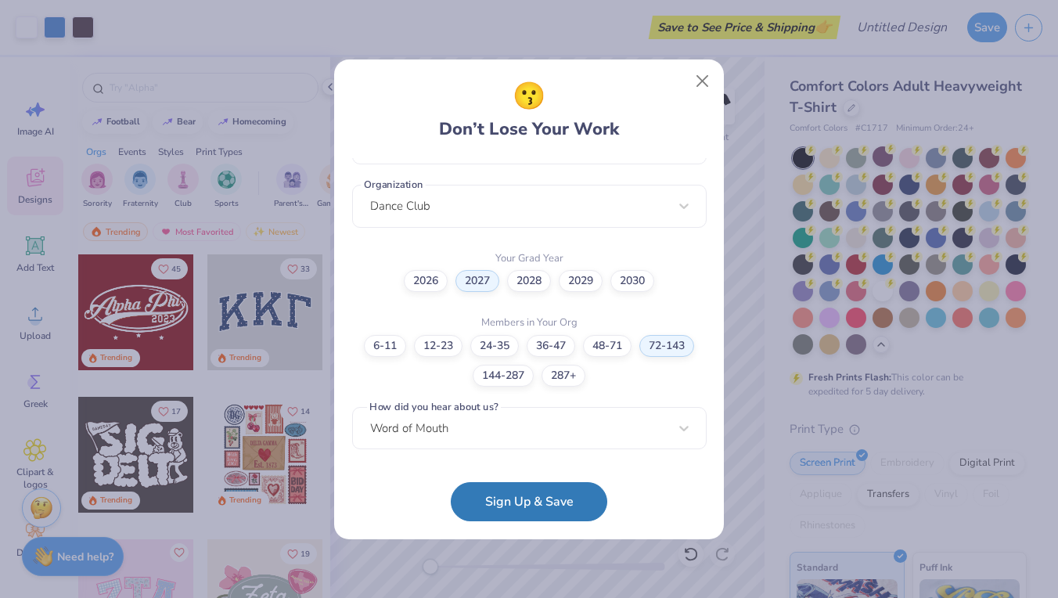
scroll to position [383, 0]
click at [555, 499] on button "Sign Up & Save" at bounding box center [529, 501] width 157 height 39
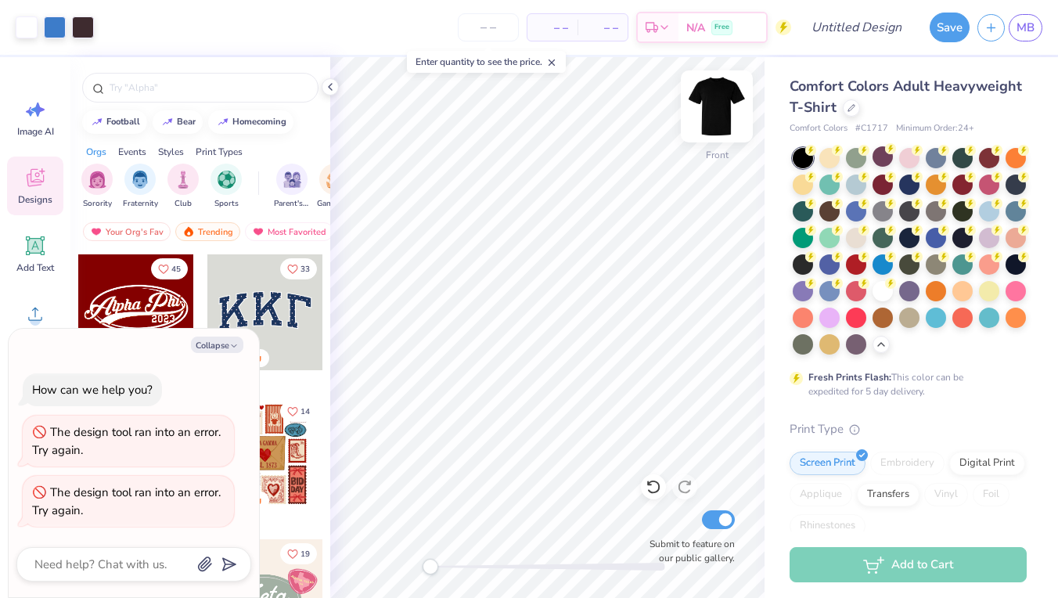
click at [721, 124] on img at bounding box center [717, 106] width 63 height 63
click at [230, 348] on icon "button" at bounding box center [233, 345] width 9 height 9
type textarea "x"
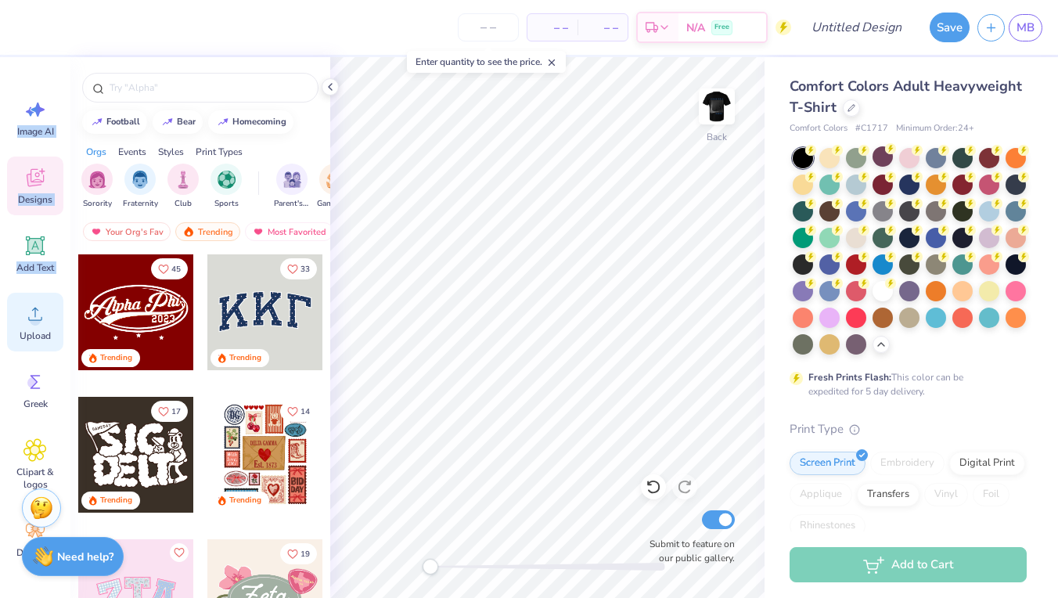
drag, startPoint x: 38, startPoint y: 124, endPoint x: 43, endPoint y: 305, distance: 180.9
click at [43, 305] on div "Image AI Designs Add Text Upload Greek Clipart & logos Decorate" at bounding box center [35, 328] width 56 height 480
click at [39, 183] on icon at bounding box center [34, 180] width 15 height 13
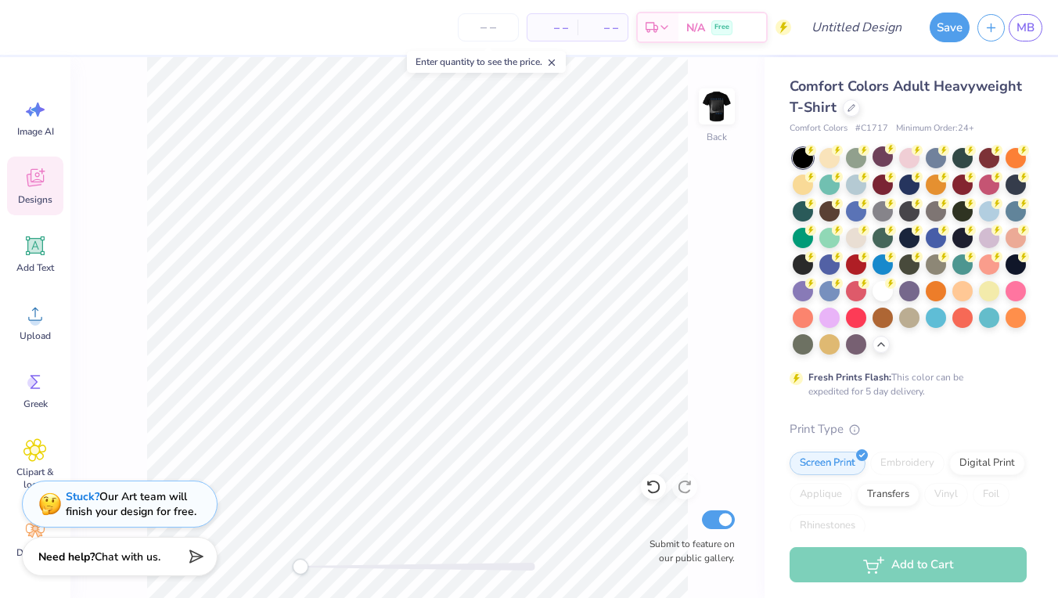
click at [39, 183] on icon at bounding box center [34, 180] width 15 height 13
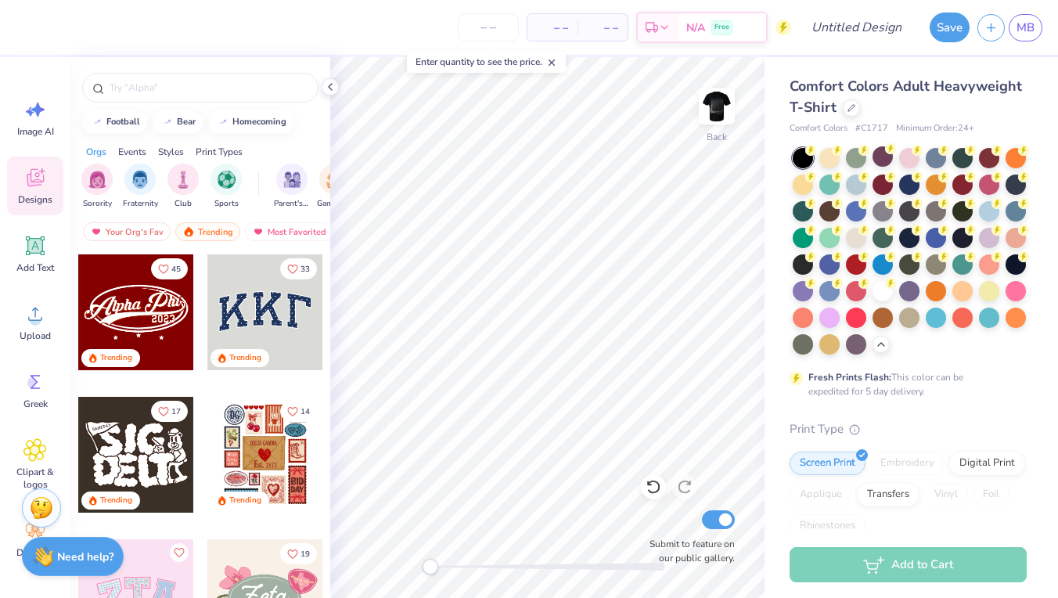
scroll to position [0, 0]
click at [40, 358] on div "Image AI Designs Add Text Upload Greek Clipart & logos Decorate" at bounding box center [35, 328] width 56 height 480
click at [39, 331] on span "Upload" at bounding box center [35, 336] width 31 height 13
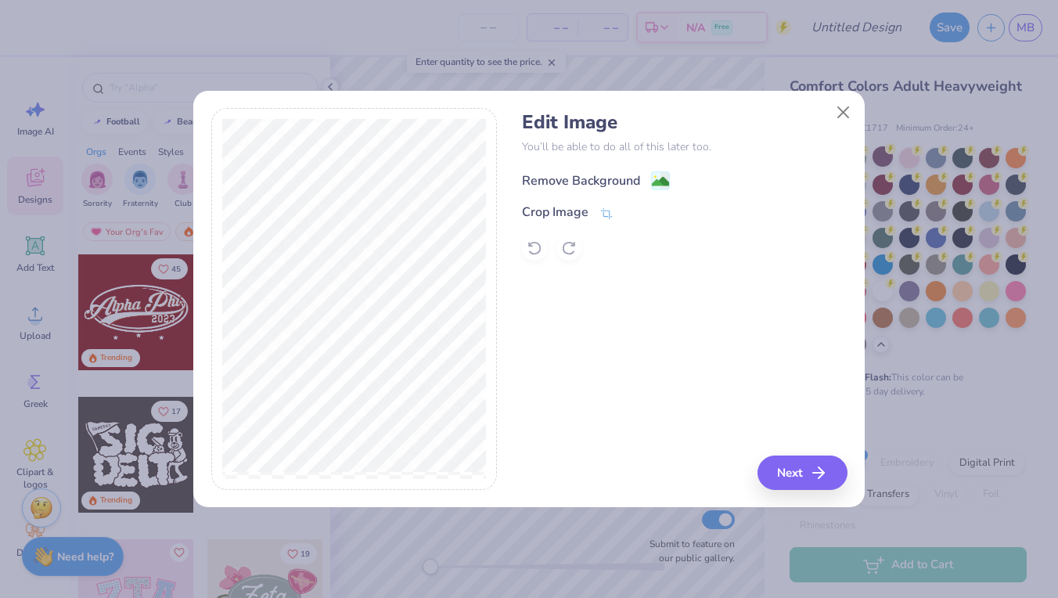
click at [662, 180] on image at bounding box center [660, 181] width 17 height 17
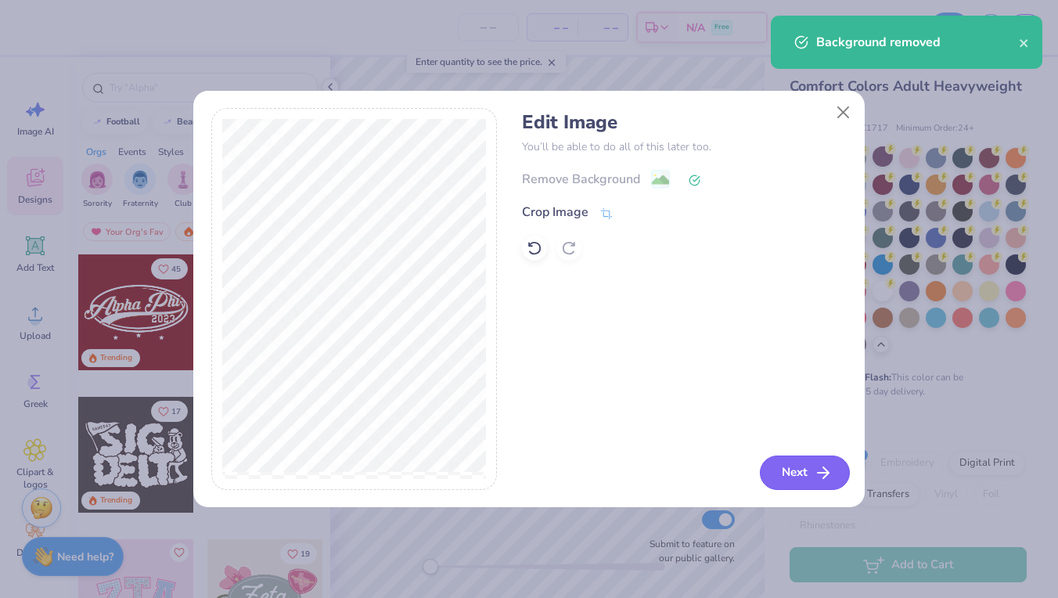
click at [809, 478] on button "Next" at bounding box center [805, 473] width 90 height 34
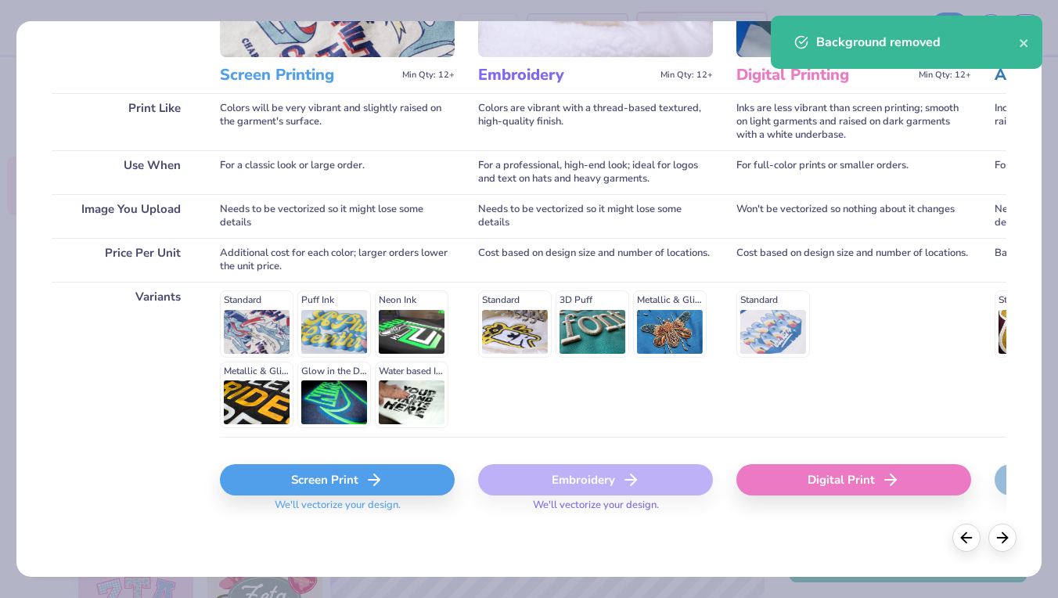
scroll to position [182, 0]
click at [299, 490] on div "Screen Print" at bounding box center [337, 480] width 235 height 31
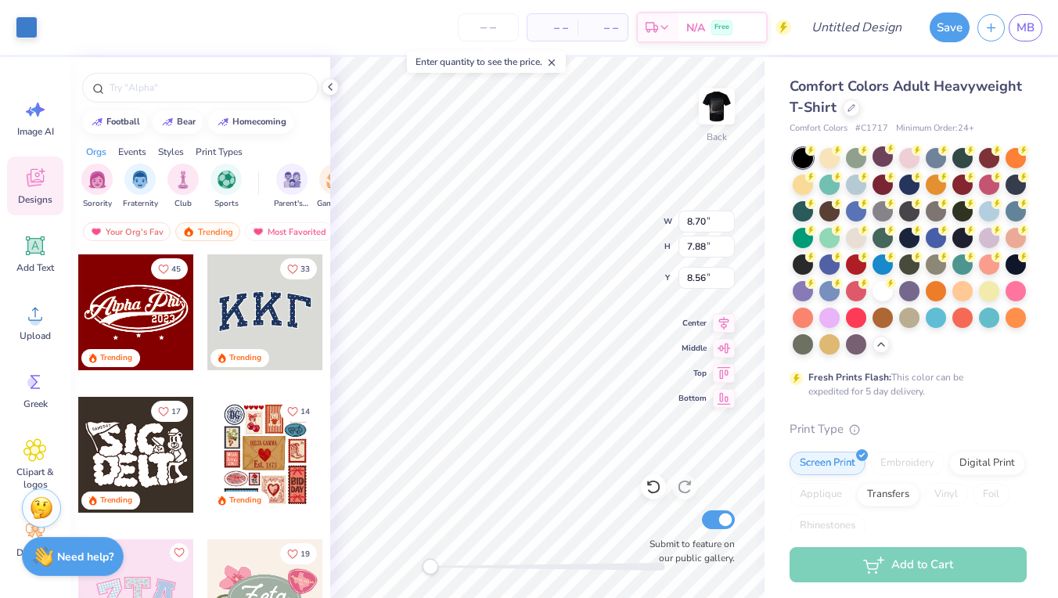
type input "3.22"
type input "2.92"
click at [718, 109] on img at bounding box center [717, 106] width 63 height 63
type input "12.20"
type input "14.76"
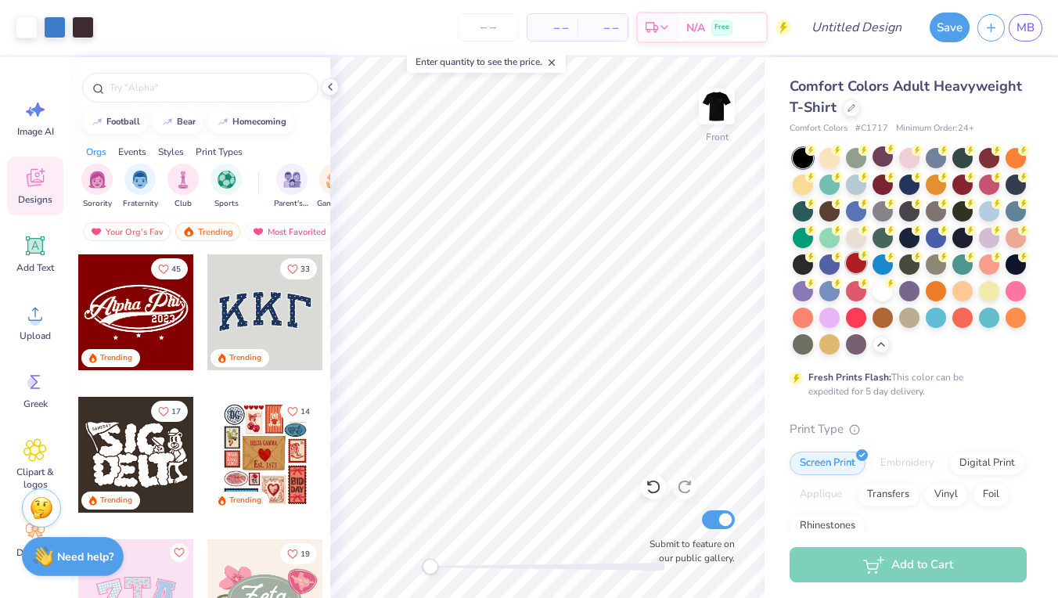
scroll to position [0, 0]
click at [867, 568] on div "Add to Cart" at bounding box center [908, 564] width 237 height 35
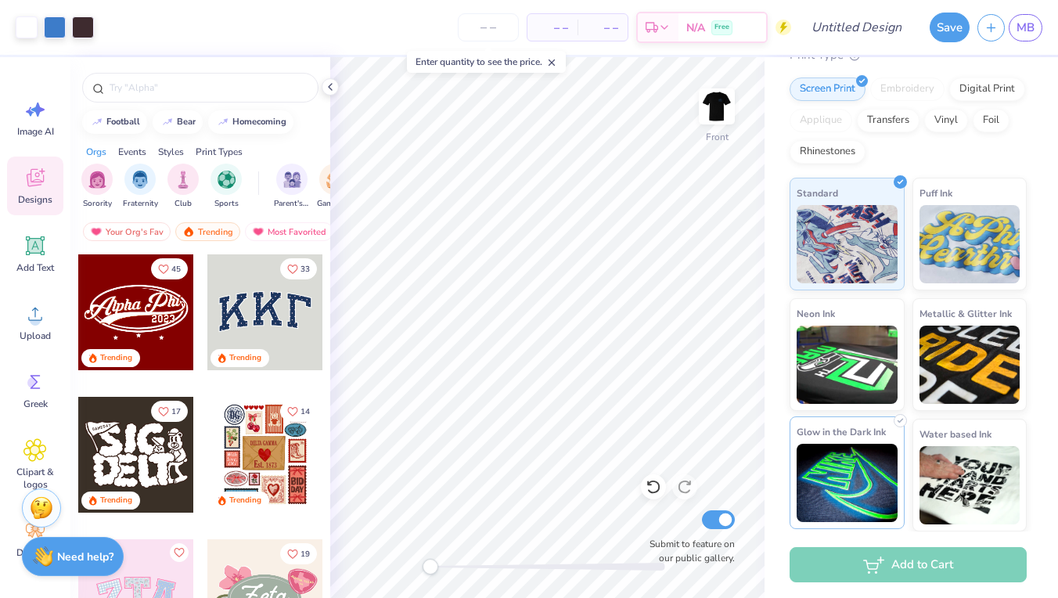
scroll to position [373, 0]
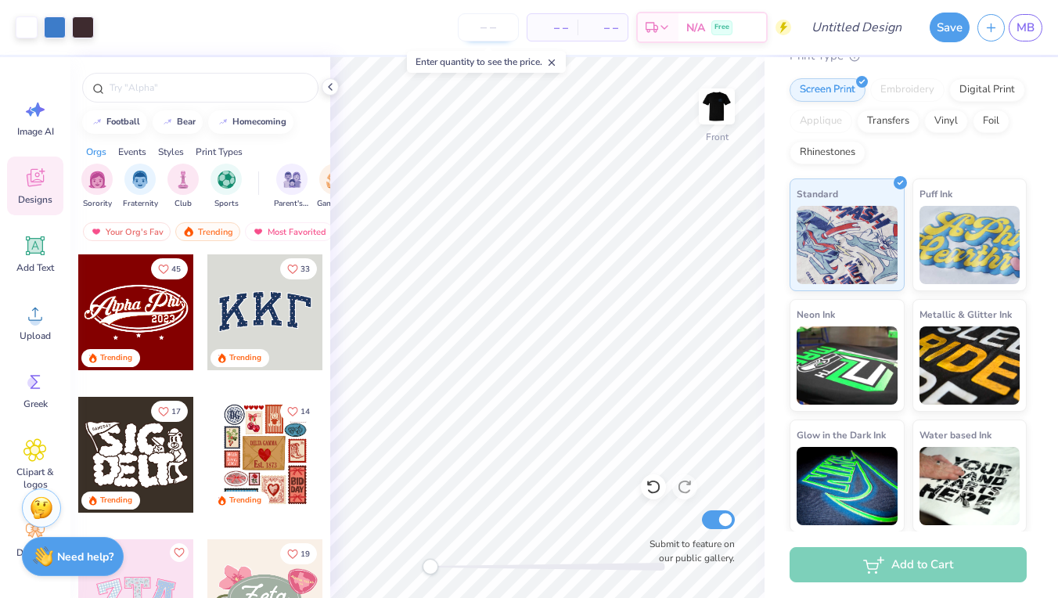
click at [487, 32] on input "number" at bounding box center [488, 27] width 61 height 28
click at [553, 31] on span "– –" at bounding box center [552, 28] width 31 height 16
click at [492, 31] on input "number" at bounding box center [488, 27] width 61 height 28
